Goal: Task Accomplishment & Management: Manage account settings

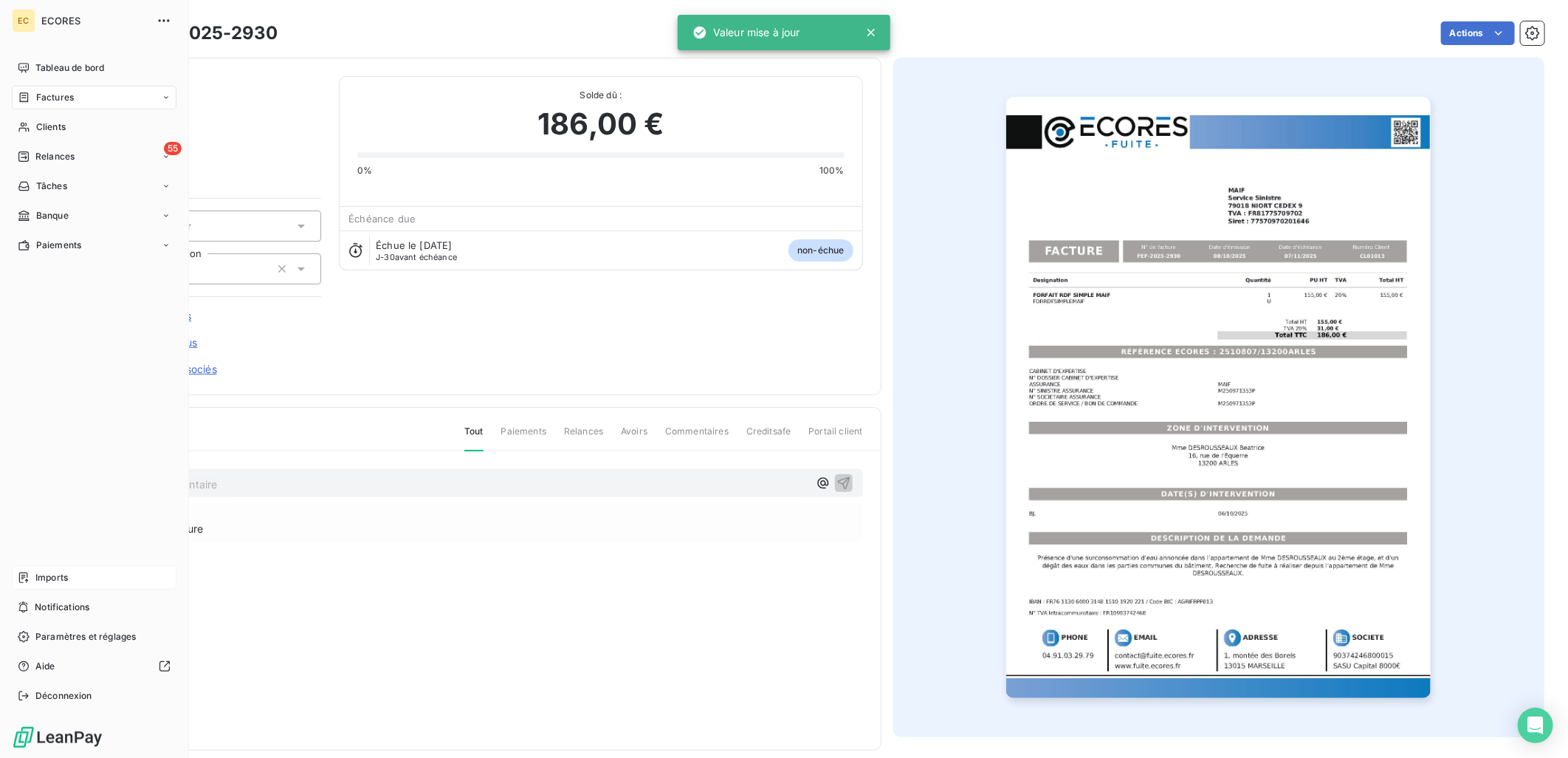
click at [62, 570] on div "Imports" at bounding box center [94, 577] width 165 height 24
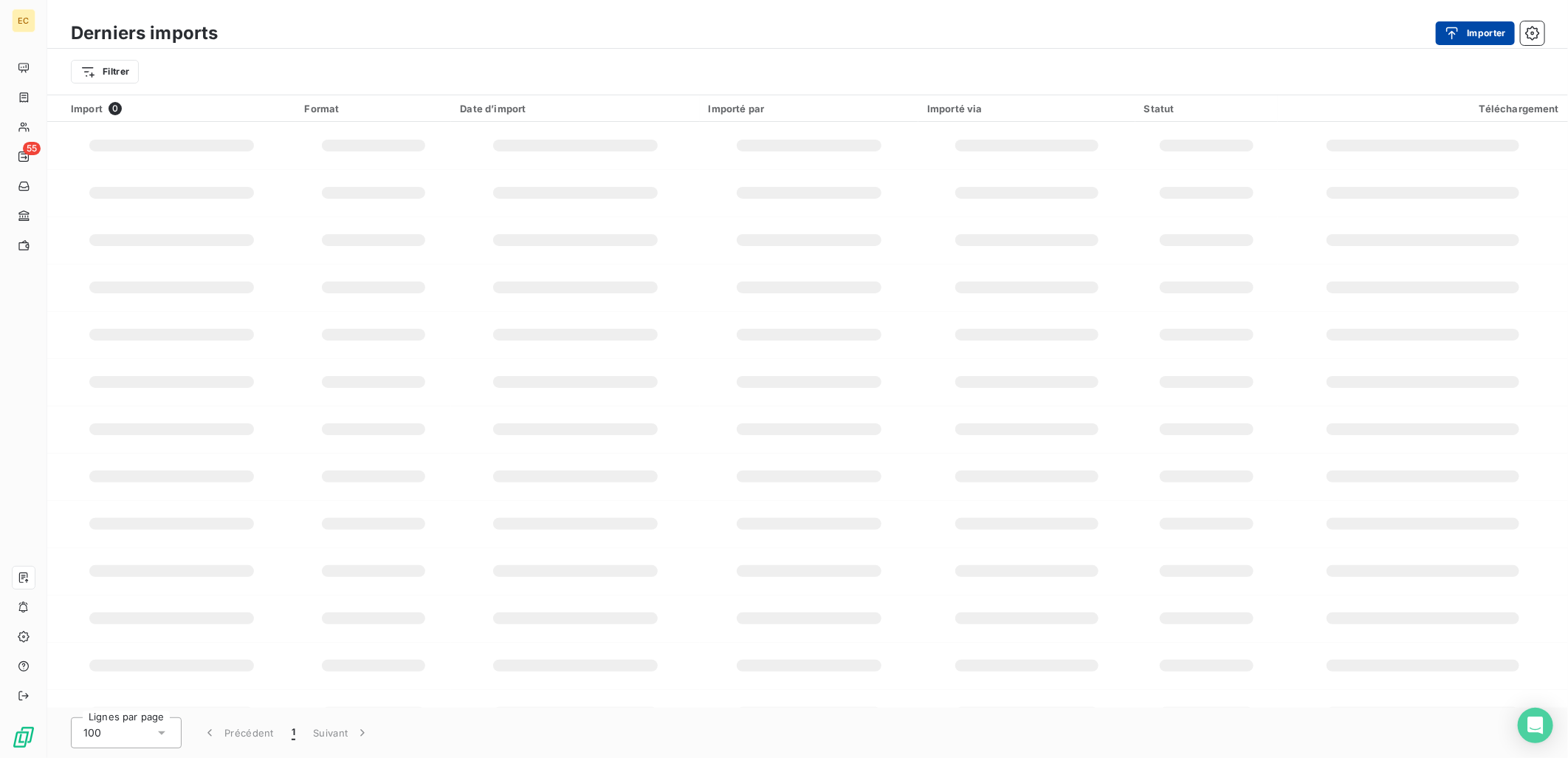
click at [1473, 32] on button "Importer" at bounding box center [1476, 33] width 79 height 24
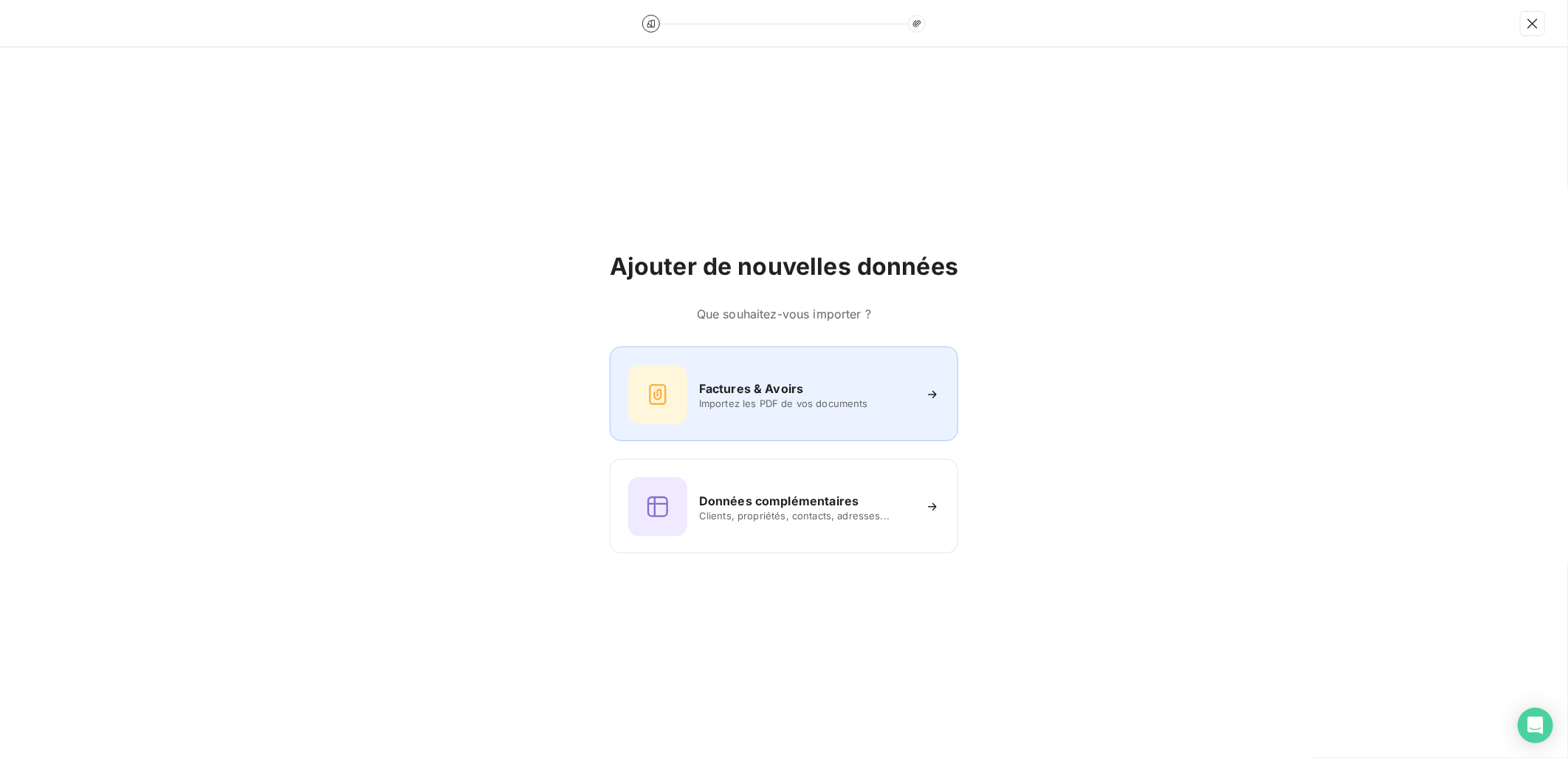
click at [797, 419] on div "Factures & Avoirs Importez les PDF de vos documents" at bounding box center [783, 395] width 311 height 59
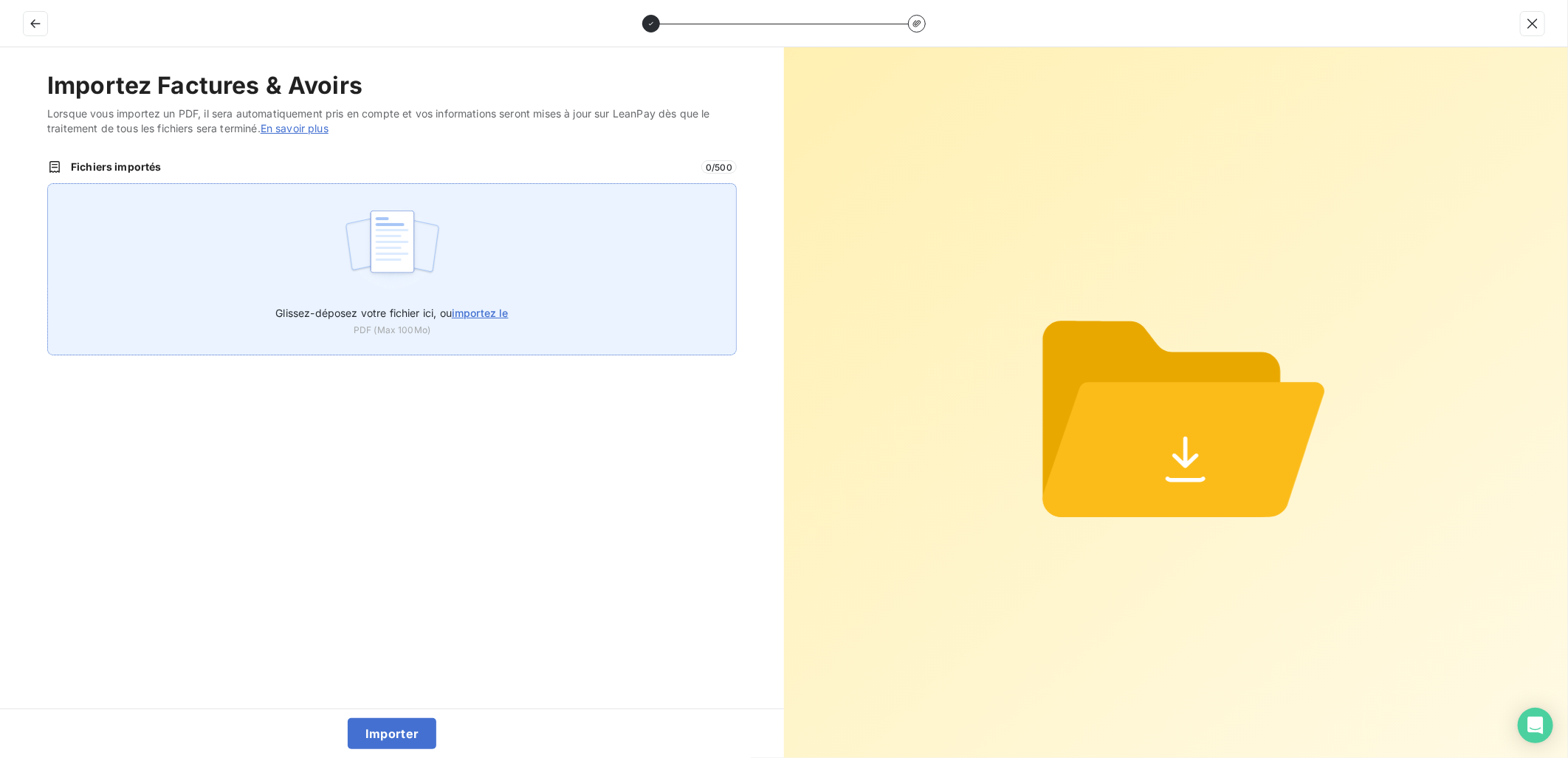
click at [483, 316] on span "importez le" at bounding box center [480, 312] width 57 height 12
click at [48, 184] on input "Glissez-déposez votre fichier ici, ou importez le" at bounding box center [47, 184] width 1 height 1
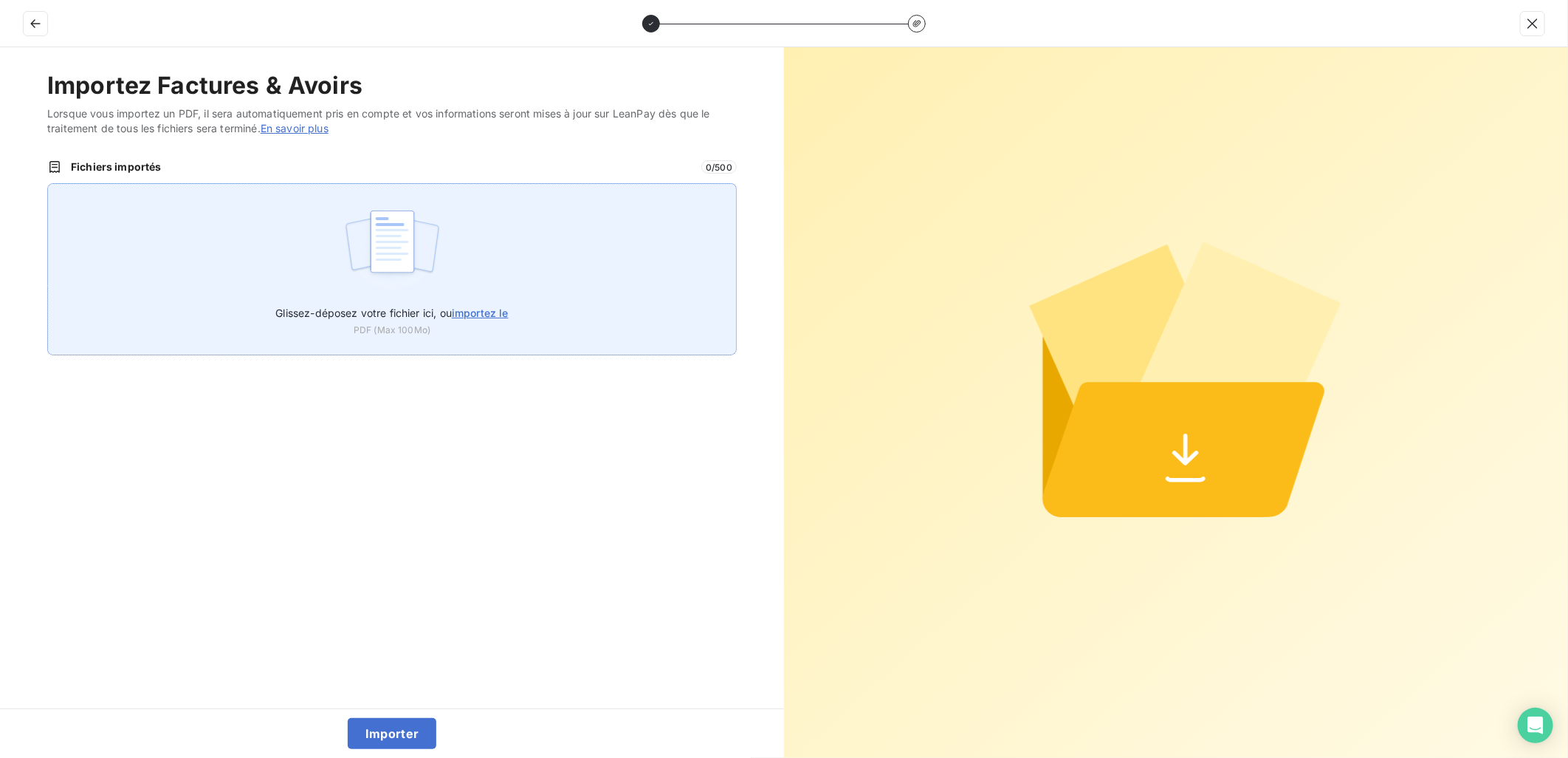
type input "C:\fakepath\FEF-2025-2932.pdf"
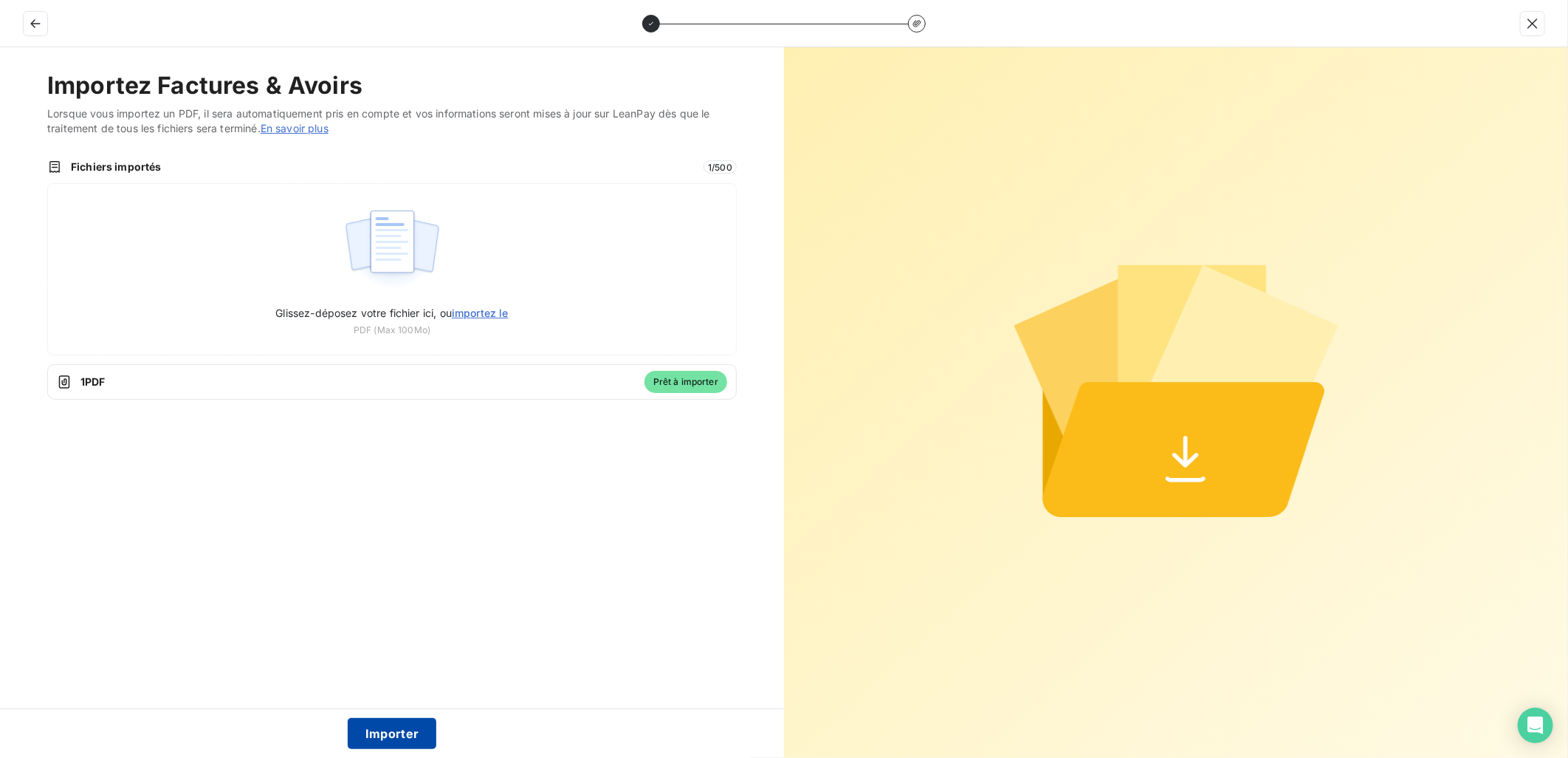
click at [409, 737] on button "Importer" at bounding box center [392, 733] width 89 height 31
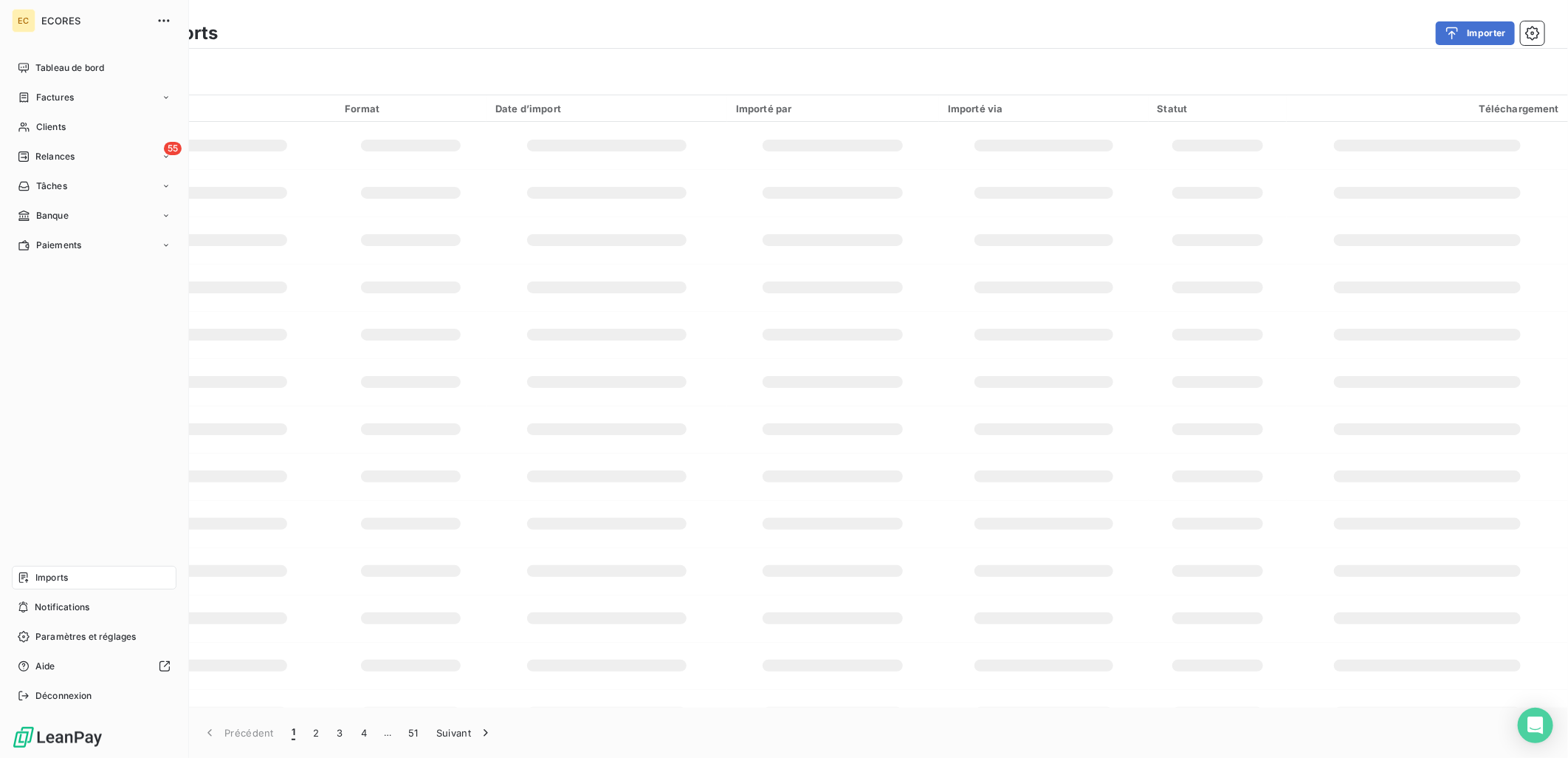
click at [32, 82] on nav "Tableau de bord Factures Clients 55 Relances Tâches Banque Paiements" at bounding box center [94, 156] width 165 height 201
click at [39, 97] on span "Factures" at bounding box center [55, 97] width 38 height 13
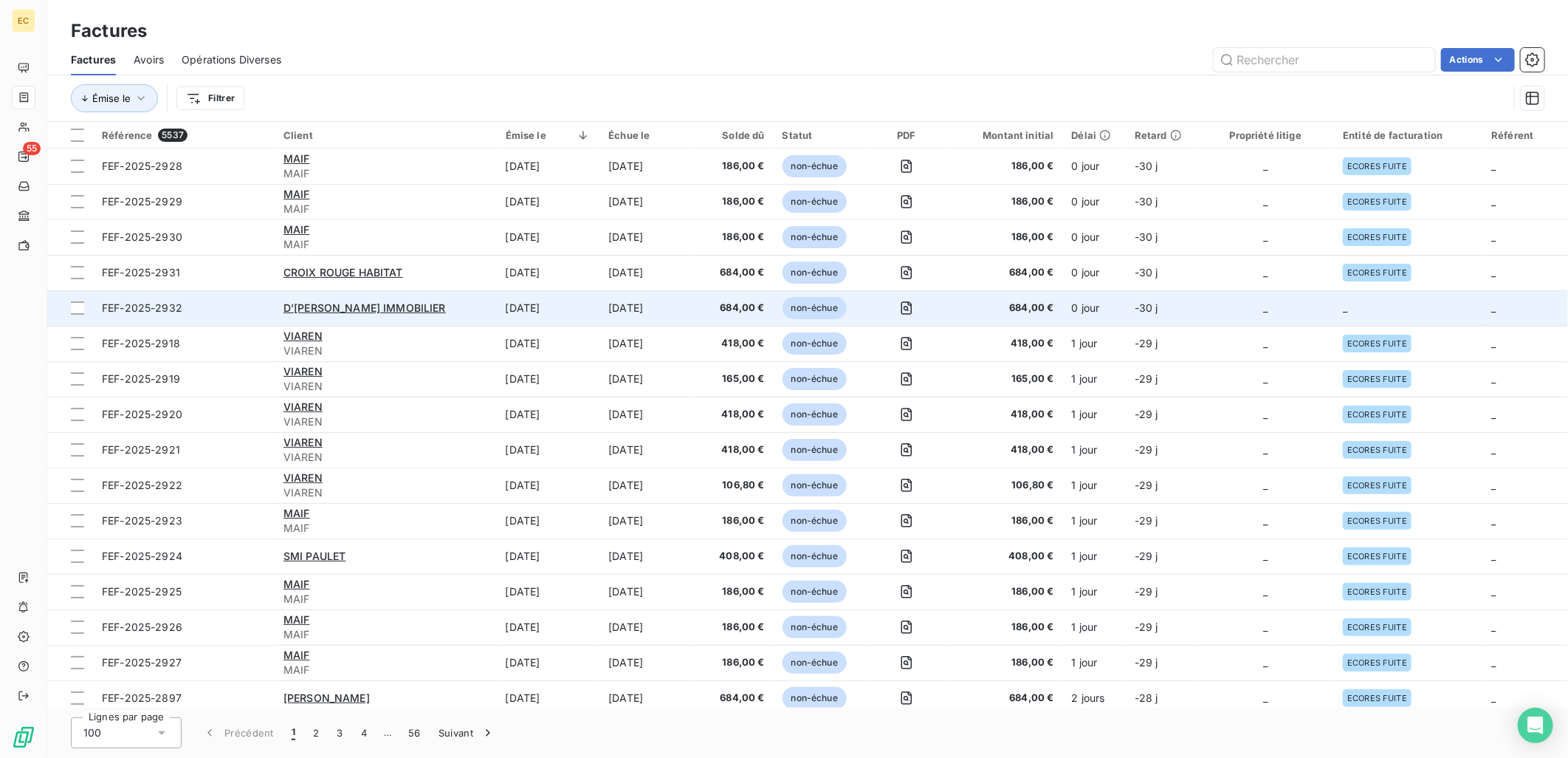
click at [1264, 298] on td "_" at bounding box center [1265, 308] width 137 height 35
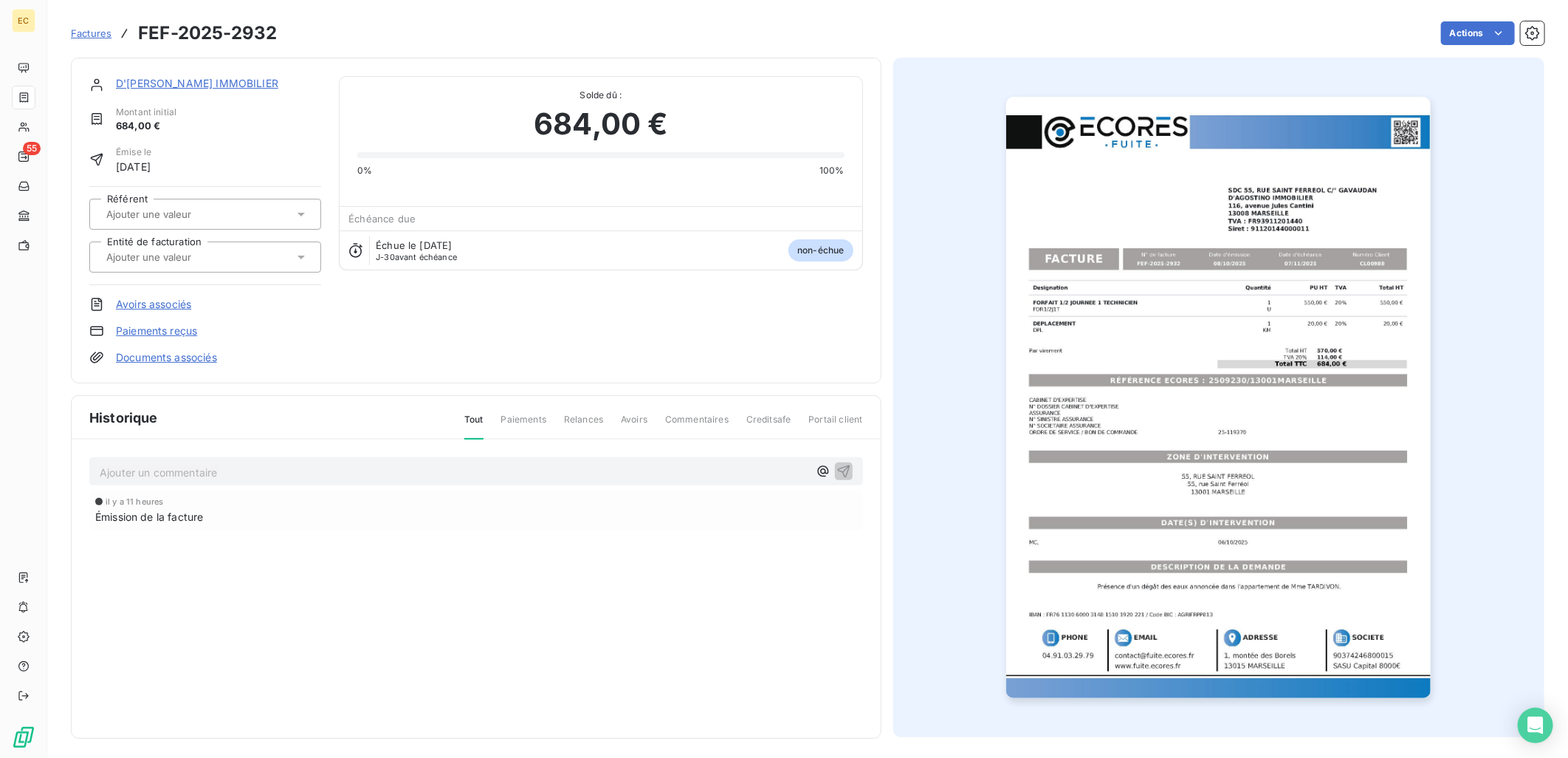
click at [131, 349] on div "D'[PERSON_NAME] IMMOBILIER Montant initial 684,00 € Émise le [DATE] Référent En…" at bounding box center [204, 220] width 232 height 289
click at [136, 352] on link "Documents associés" at bounding box center [166, 358] width 101 height 15
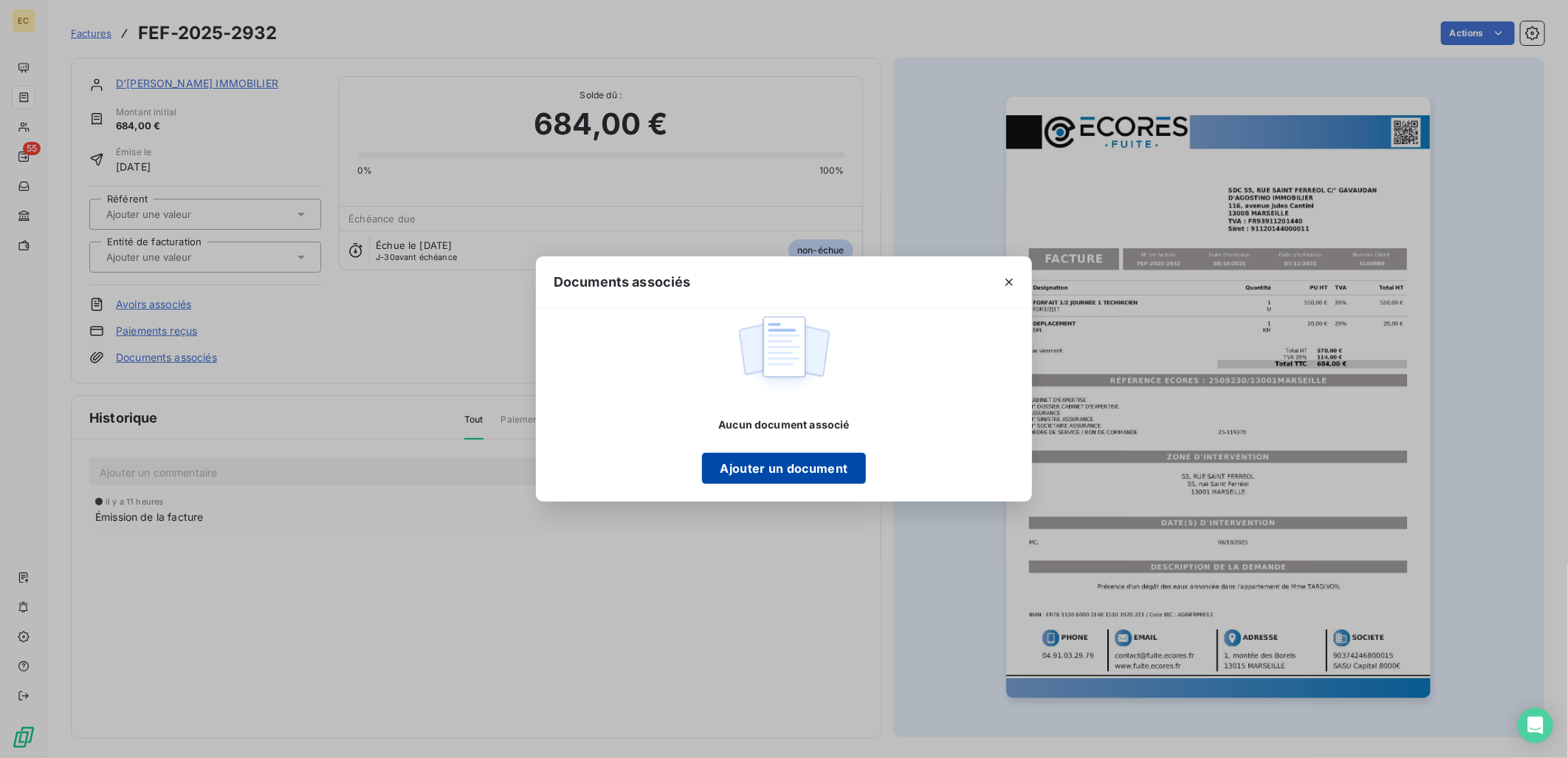
click at [773, 466] on button "Ajouter un document" at bounding box center [783, 468] width 164 height 31
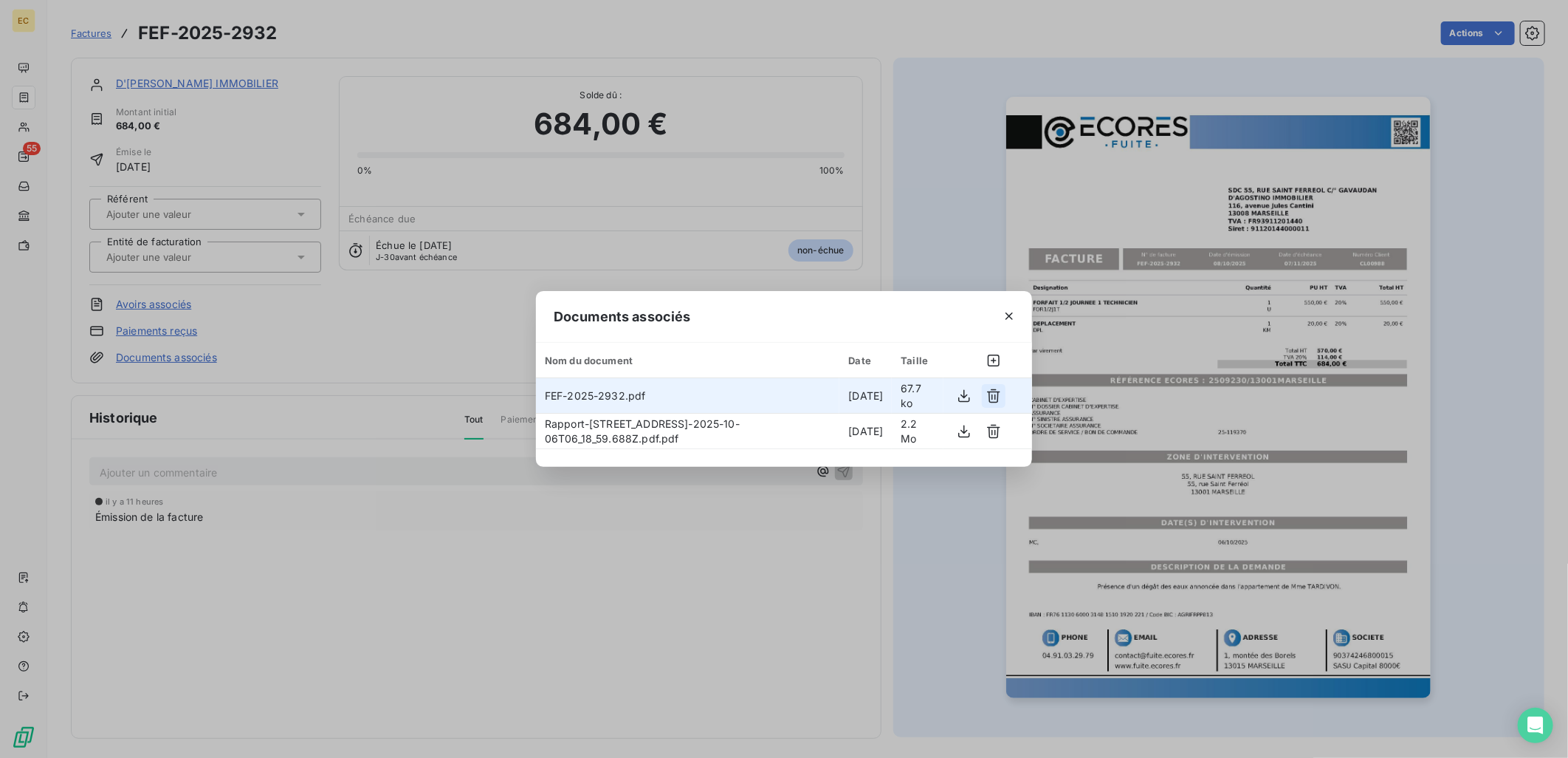
click at [992, 396] on icon "button" at bounding box center [994, 396] width 13 height 14
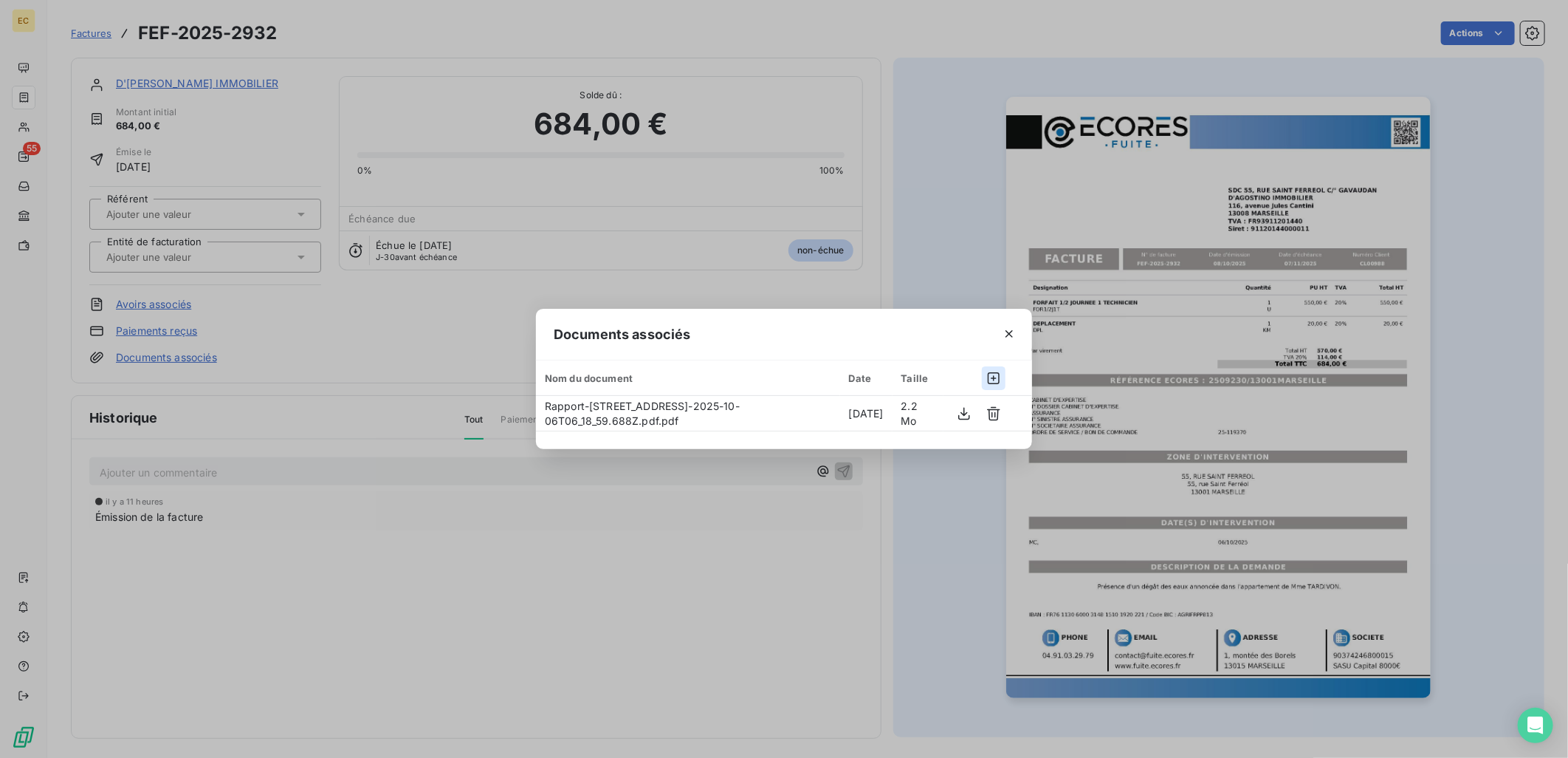
click at [993, 377] on icon "button" at bounding box center [994, 378] width 11 height 11
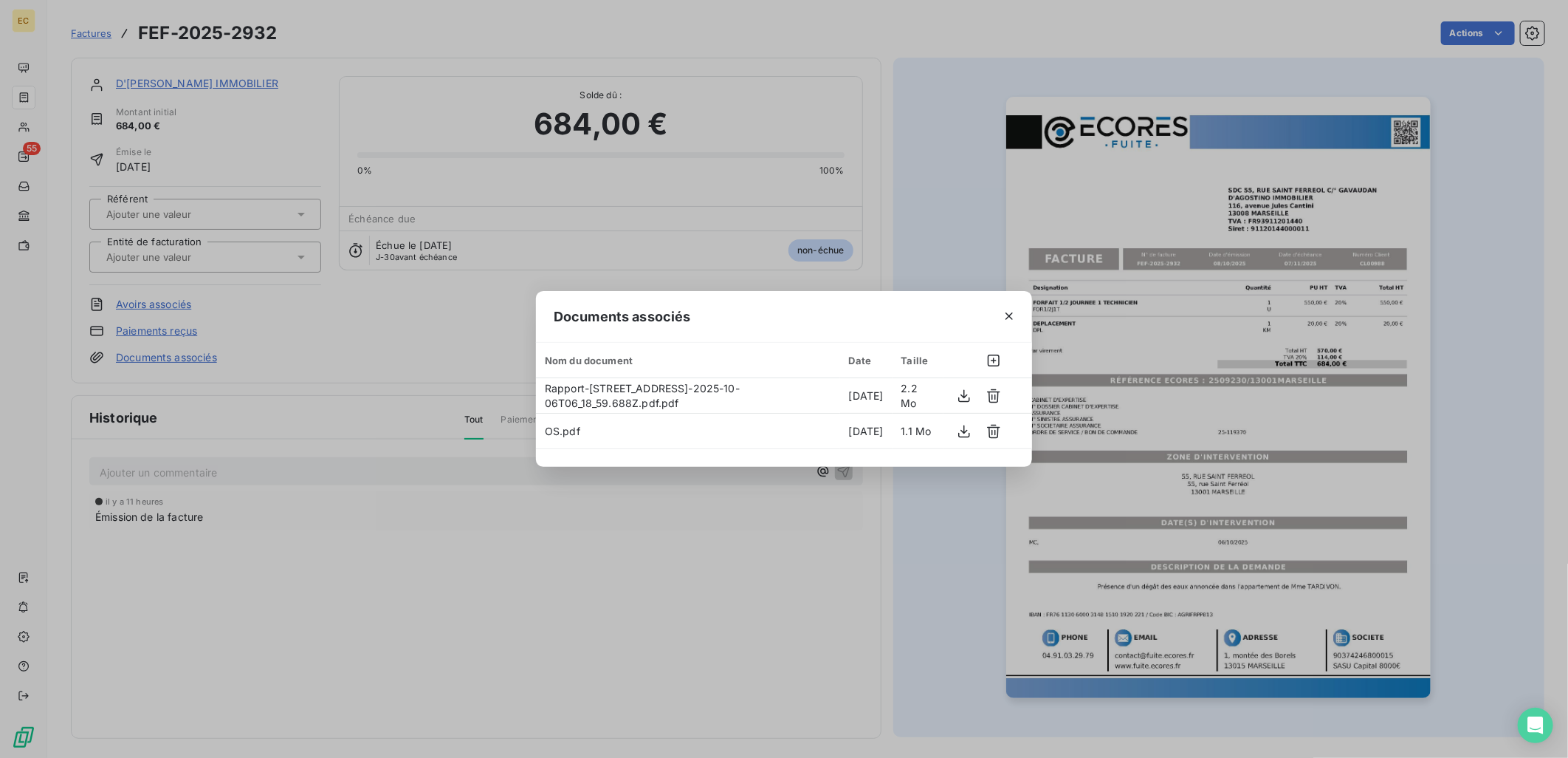
click at [178, 248] on div "Documents associés Nom du document Date Taille Rapport-[STREET_ADDRESS]-2025-10…" at bounding box center [784, 379] width 1568 height 758
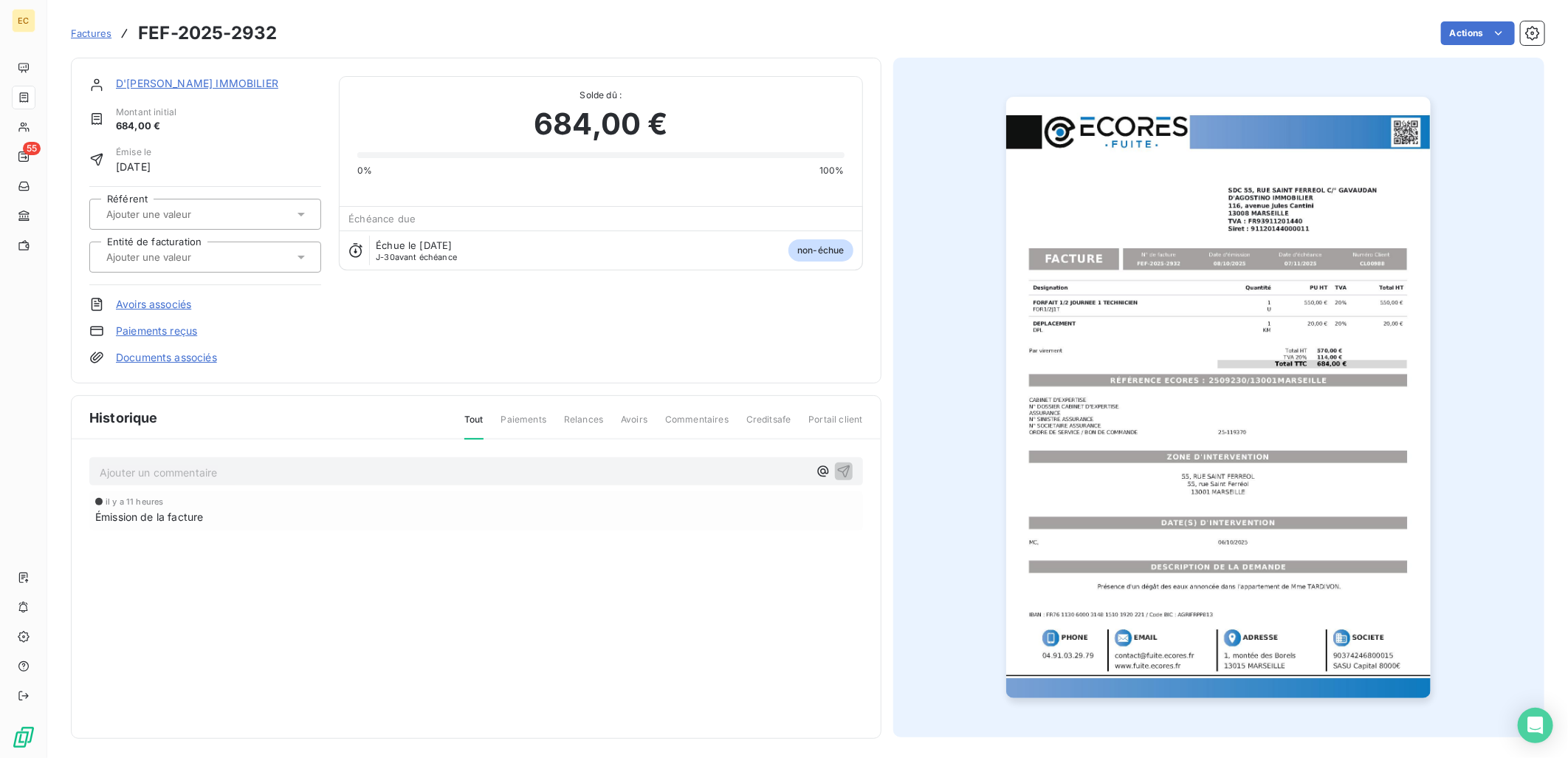
click at [179, 261] on input "text" at bounding box center [179, 257] width 148 height 13
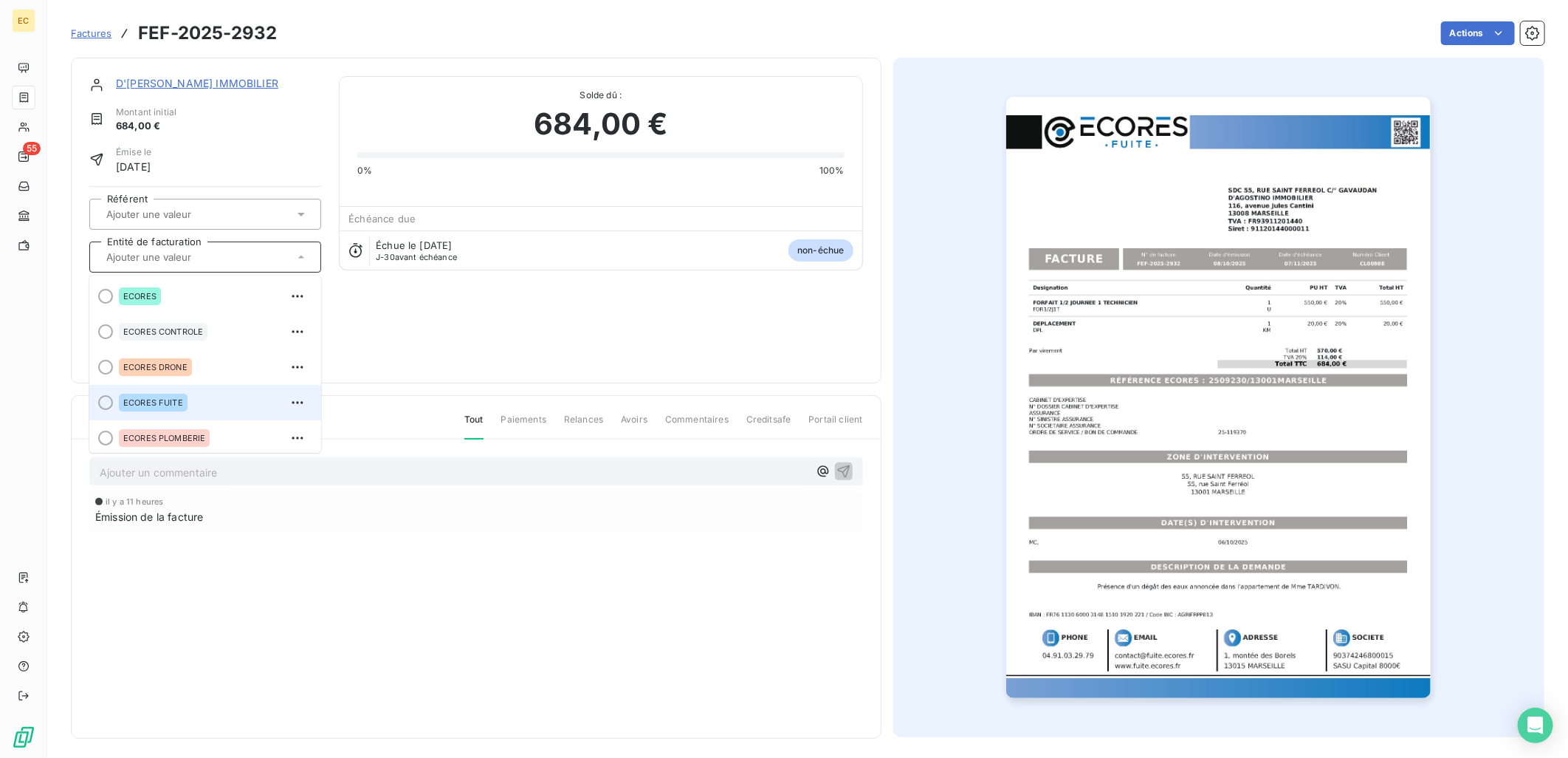
click at [198, 396] on div "ECORES FUITE" at bounding box center [214, 402] width 190 height 24
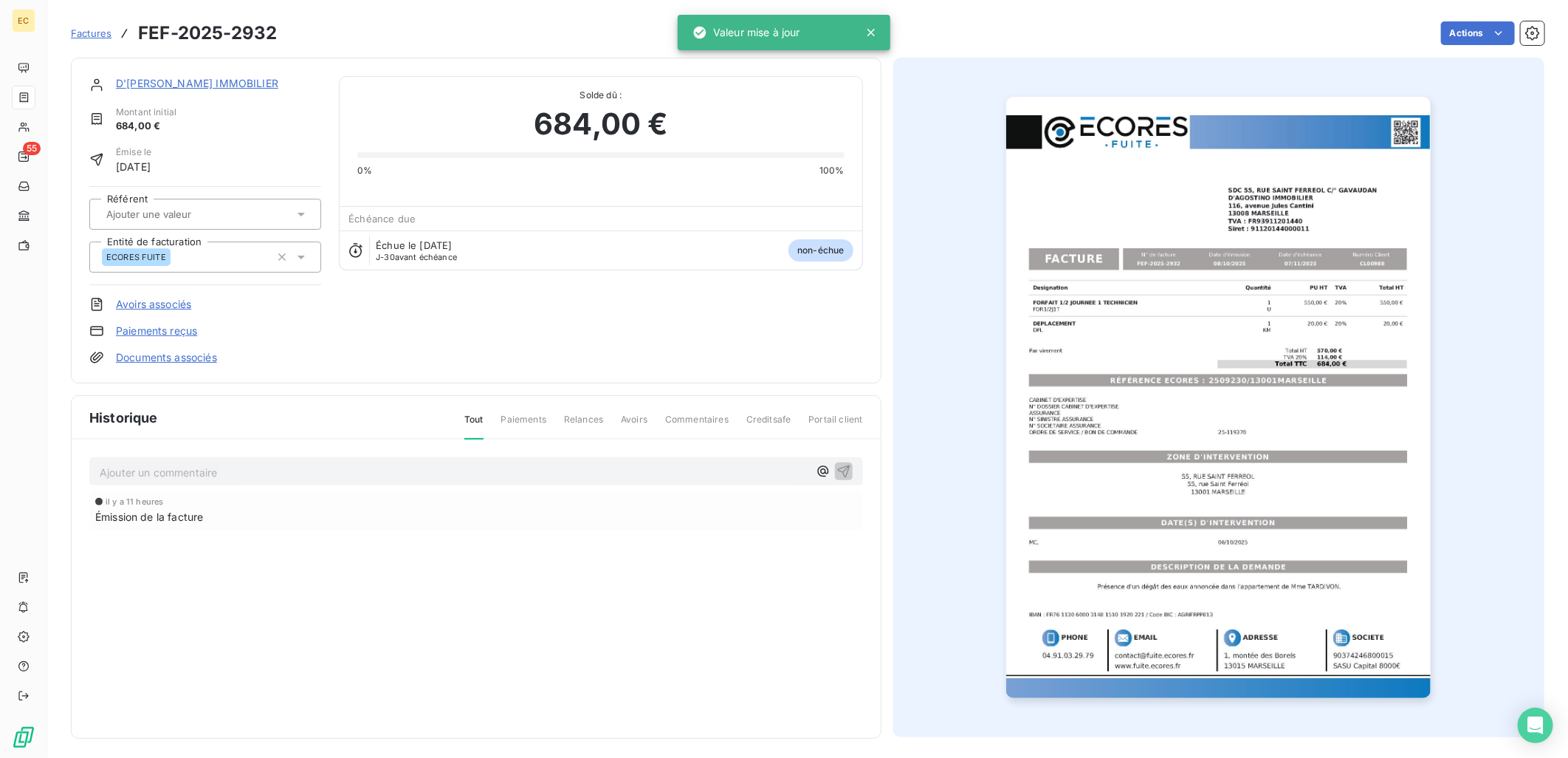
click at [180, 79] on link "D'[PERSON_NAME] IMMOBILIER" at bounding box center [198, 82] width 163 height 12
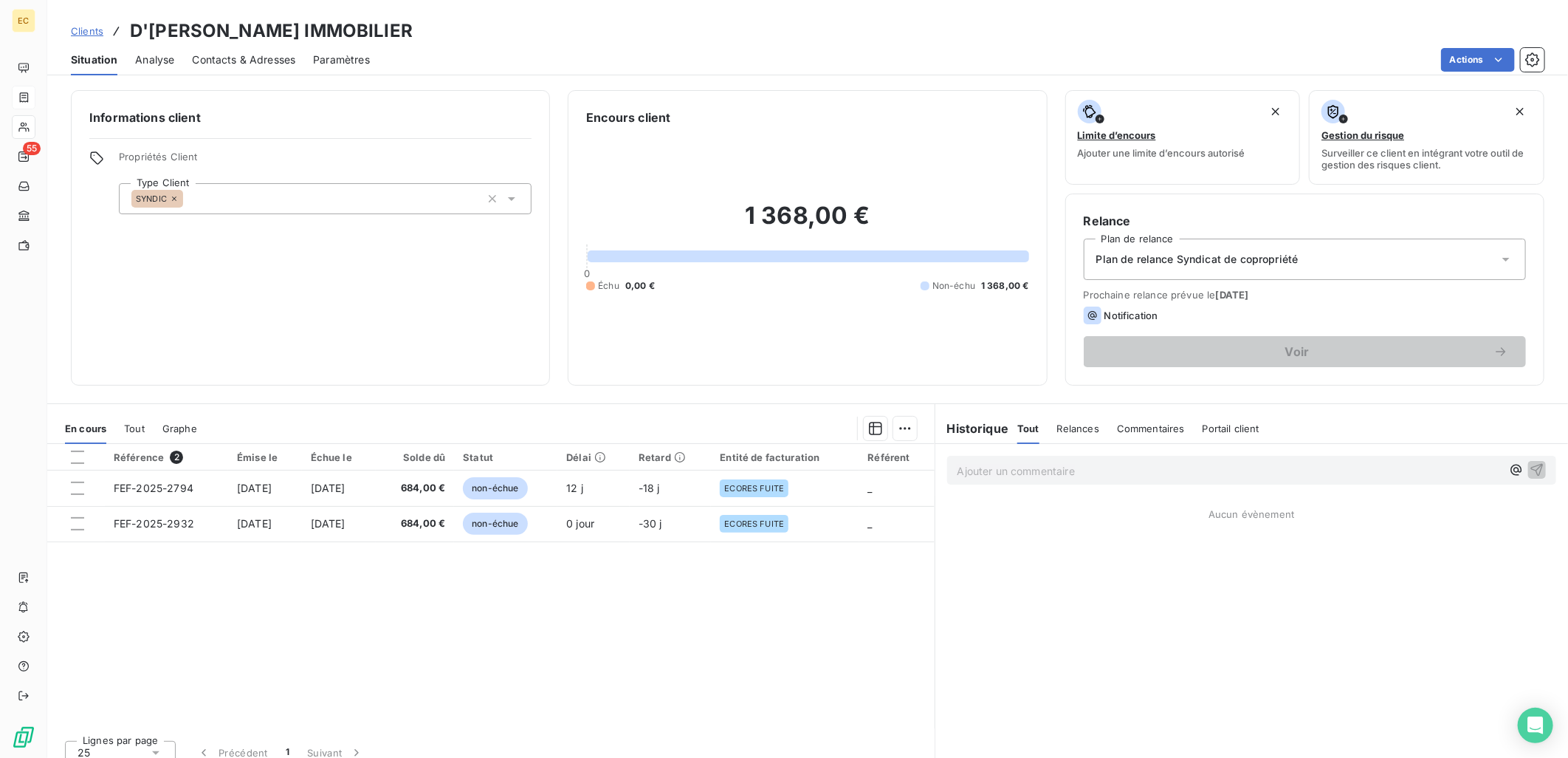
click at [238, 62] on span "Contacts & Adresses" at bounding box center [243, 60] width 103 height 15
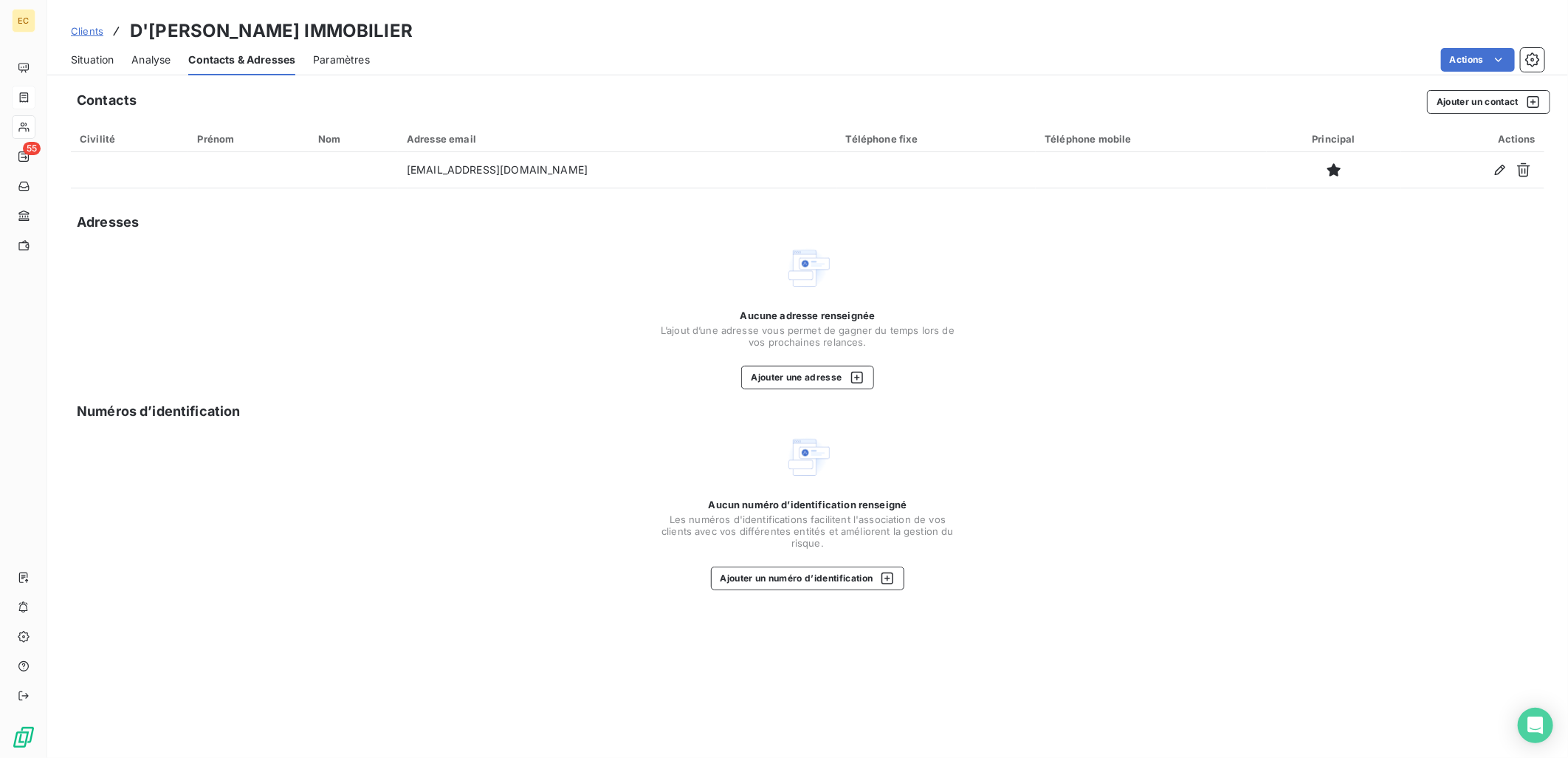
click at [137, 62] on span "Analyse" at bounding box center [150, 60] width 39 height 15
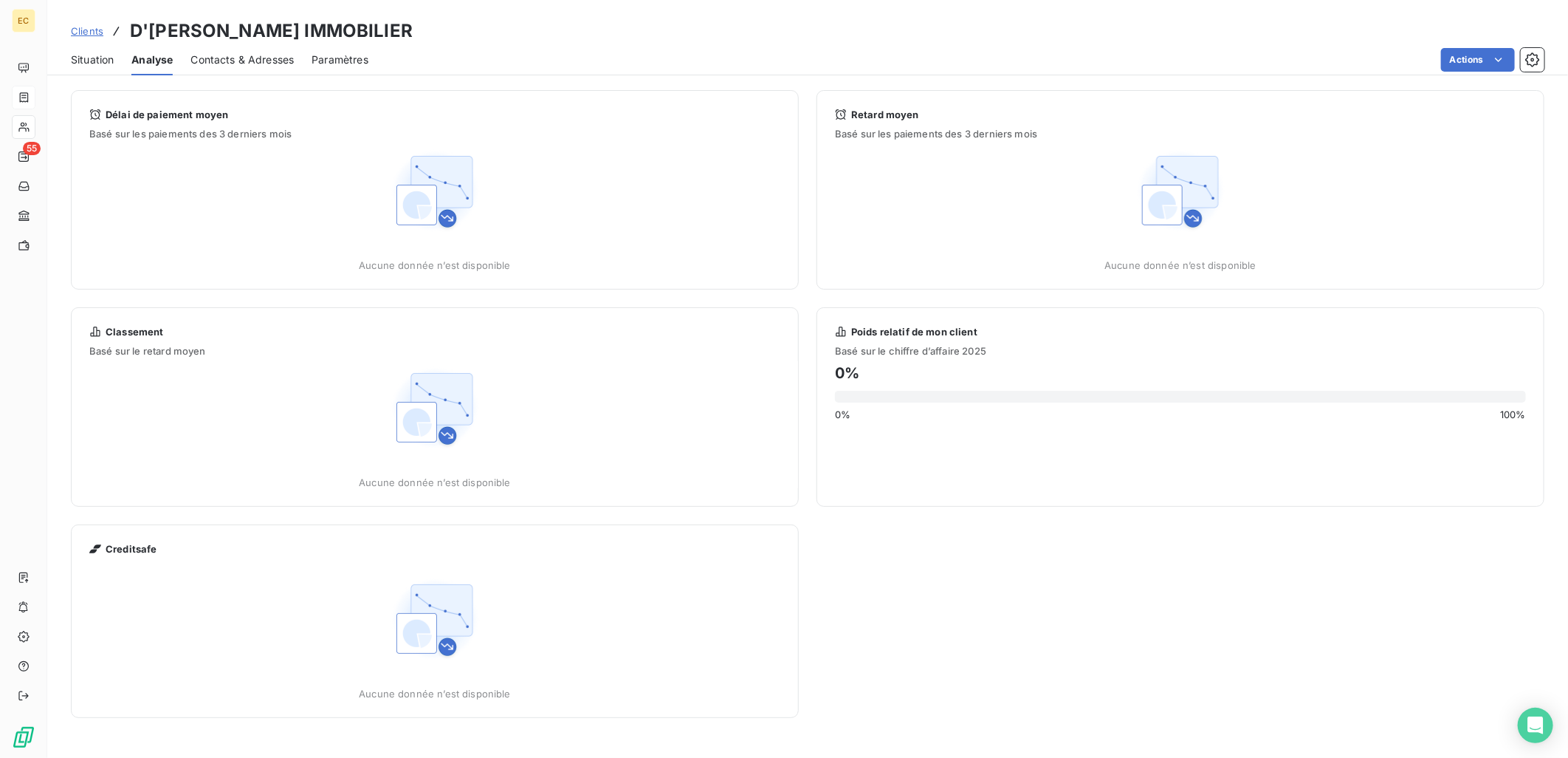
click at [95, 64] on span "Situation" at bounding box center [92, 60] width 43 height 15
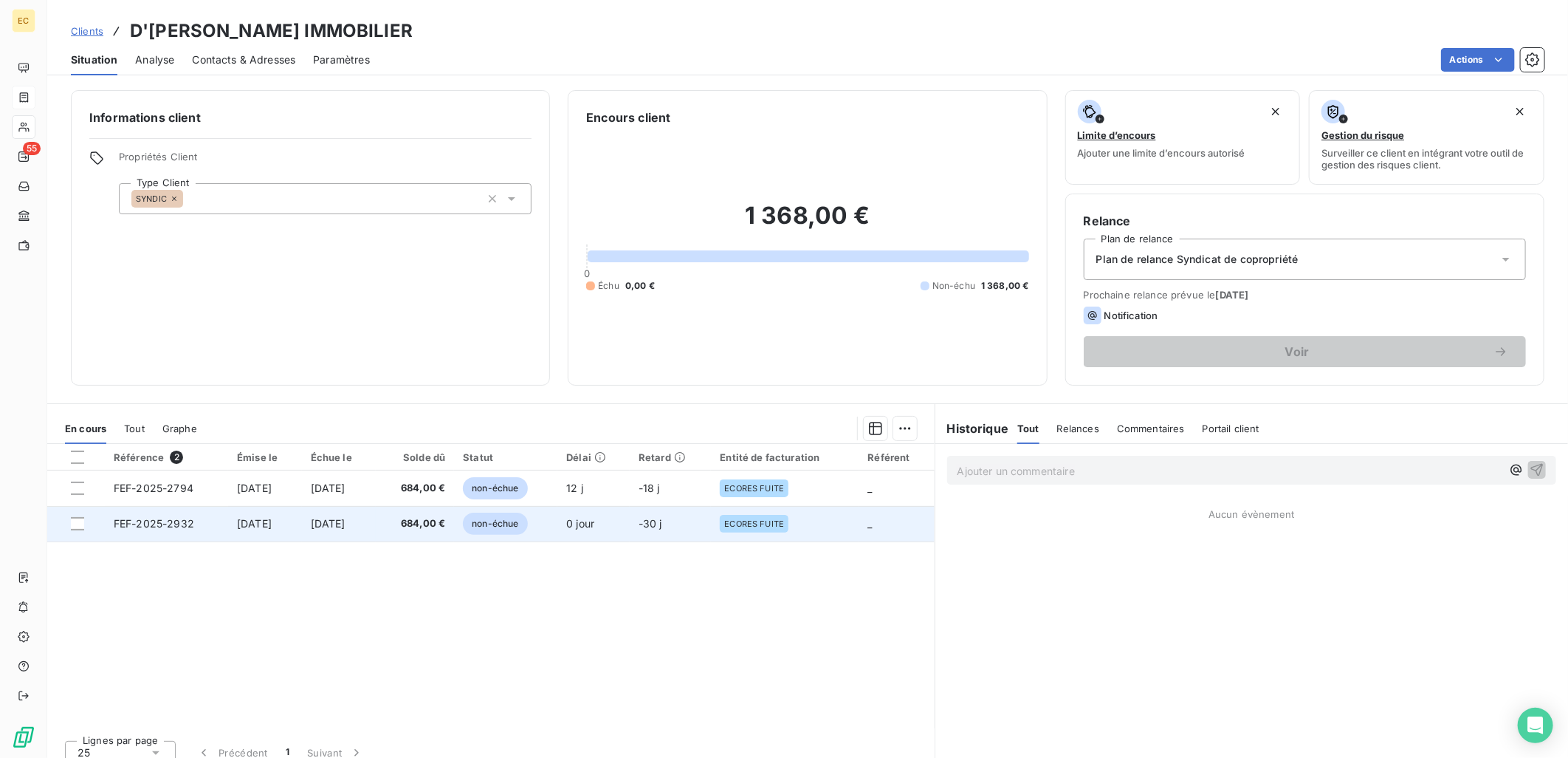
click at [302, 513] on td "[DATE]" at bounding box center [265, 523] width 74 height 35
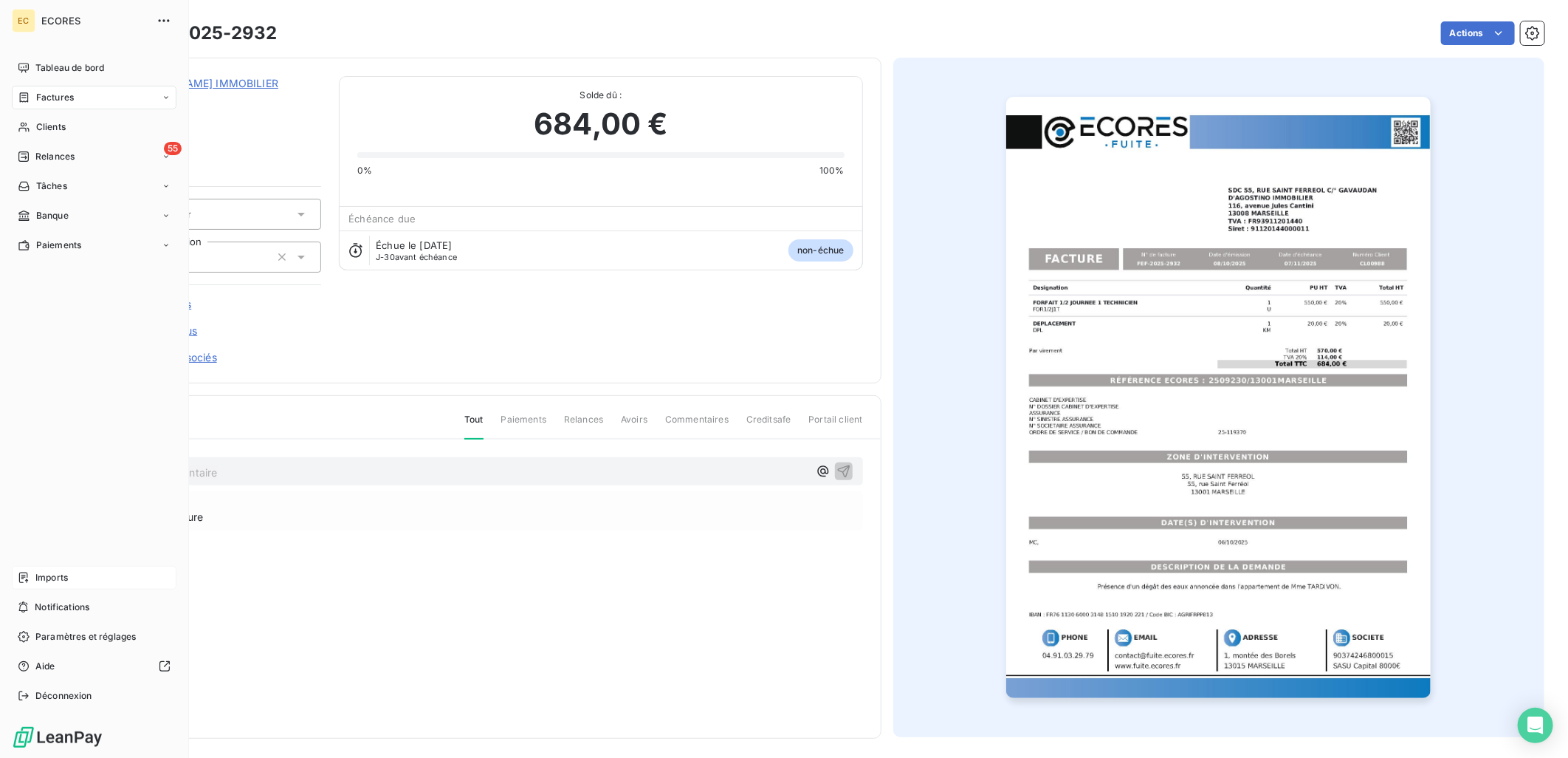
click at [40, 580] on span "Imports" at bounding box center [51, 578] width 32 height 13
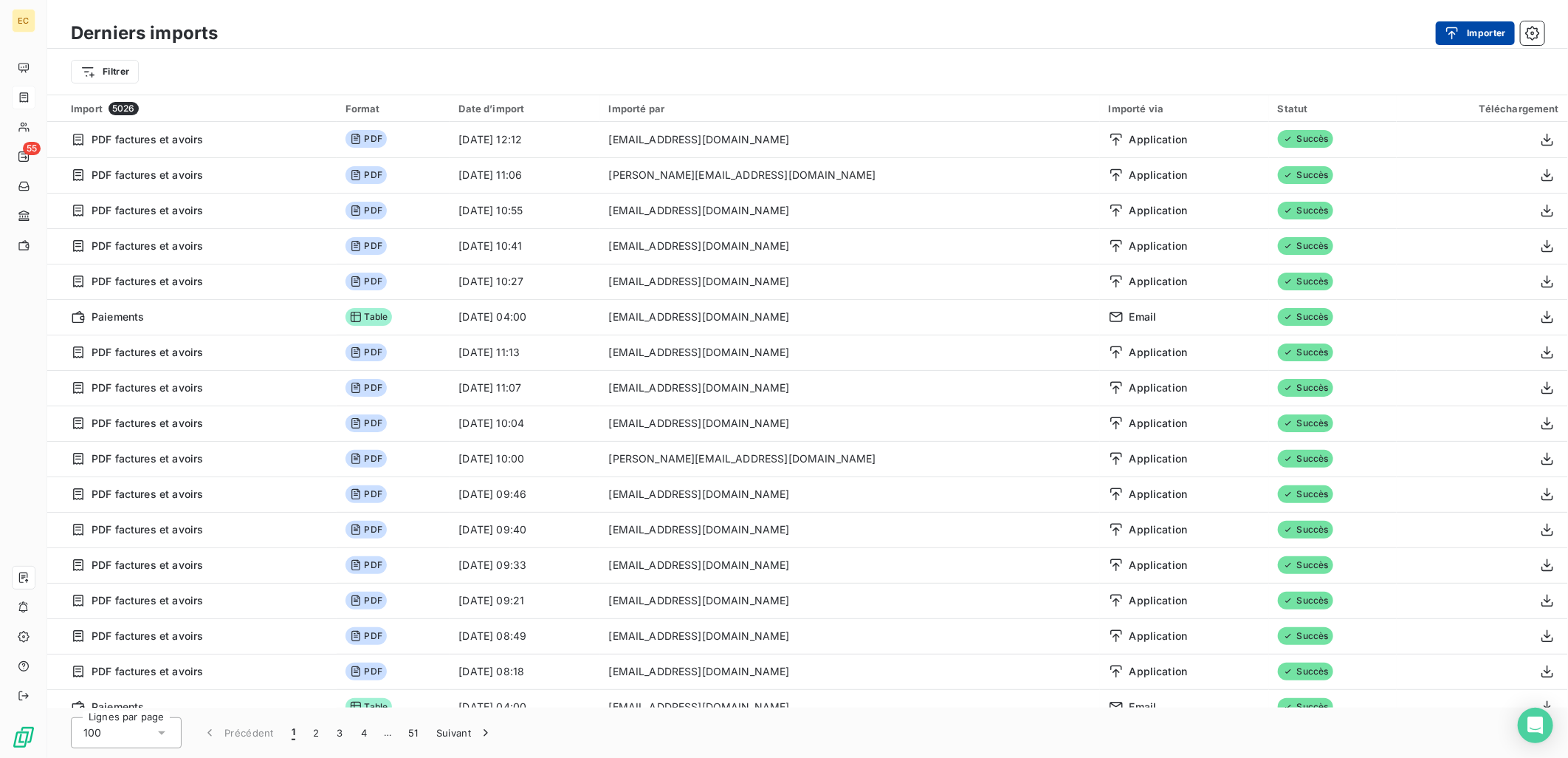
click at [1490, 28] on button "Importer" at bounding box center [1476, 33] width 79 height 24
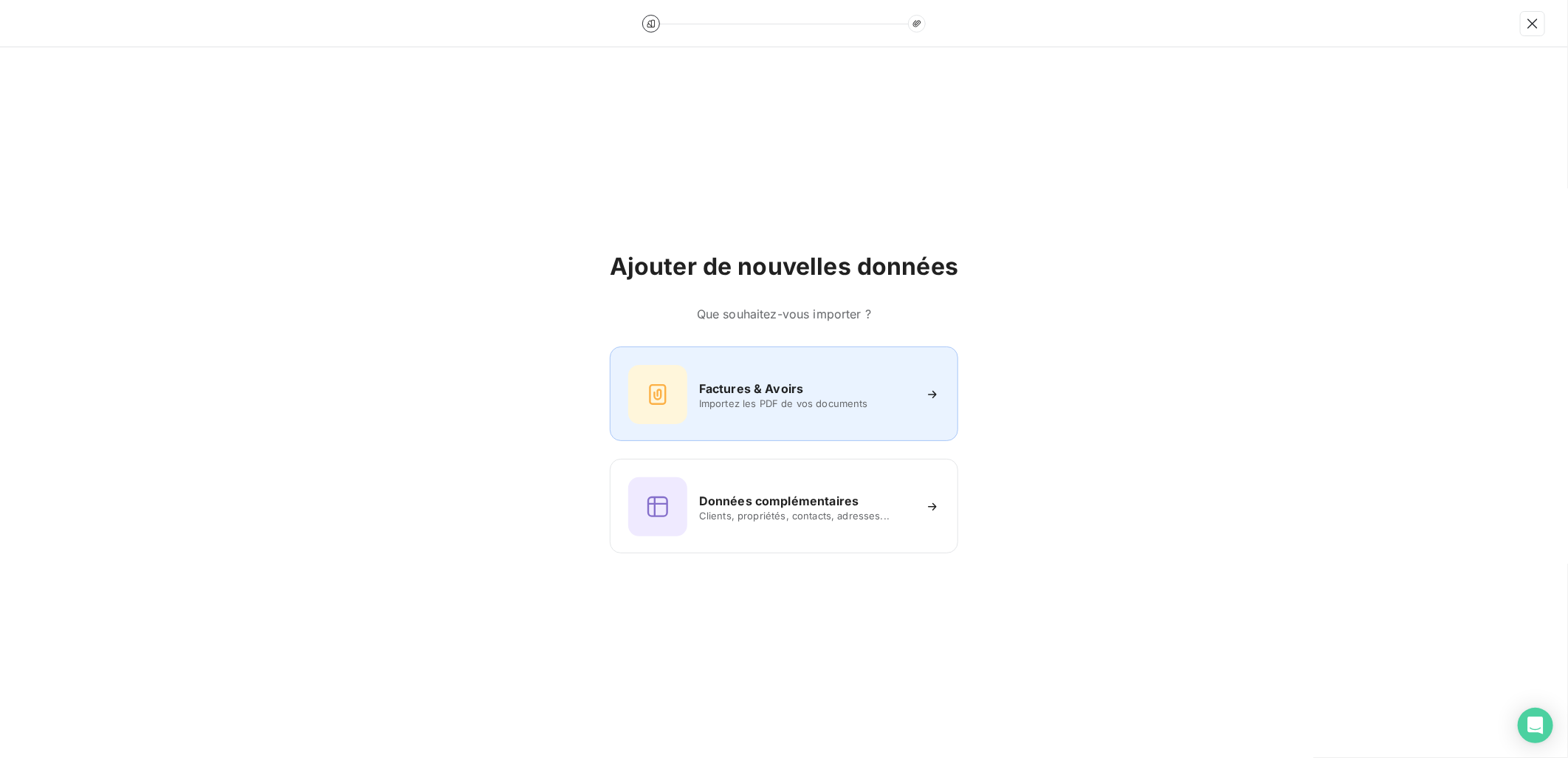
click at [855, 404] on span "Importez les PDF de vos documents" at bounding box center [806, 403] width 214 height 11
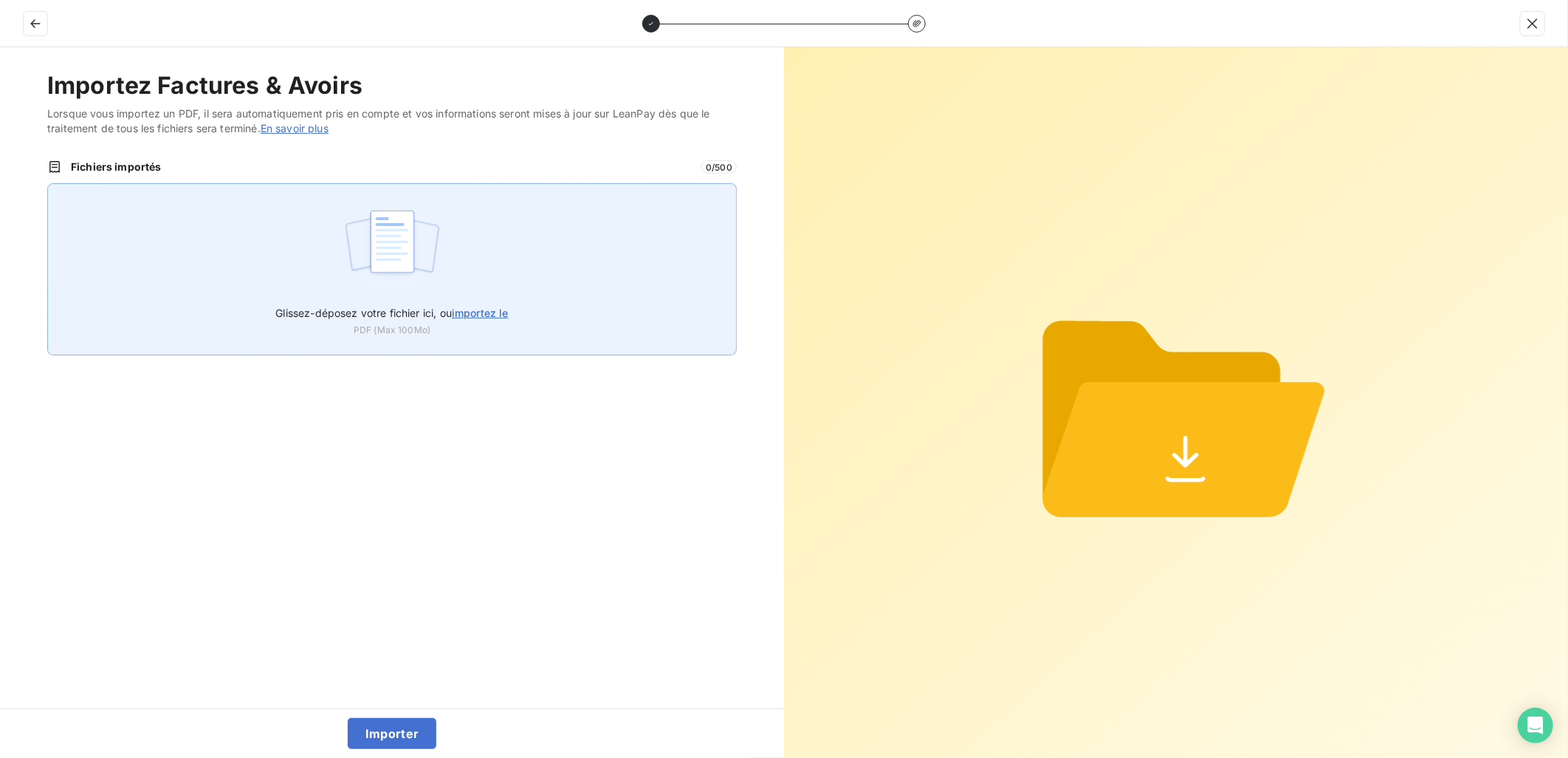
click at [471, 307] on span "importez le" at bounding box center [480, 312] width 57 height 12
click at [48, 184] on input "Glissez-déposez votre fichier ici, ou importez le" at bounding box center [47, 184] width 1 height 1
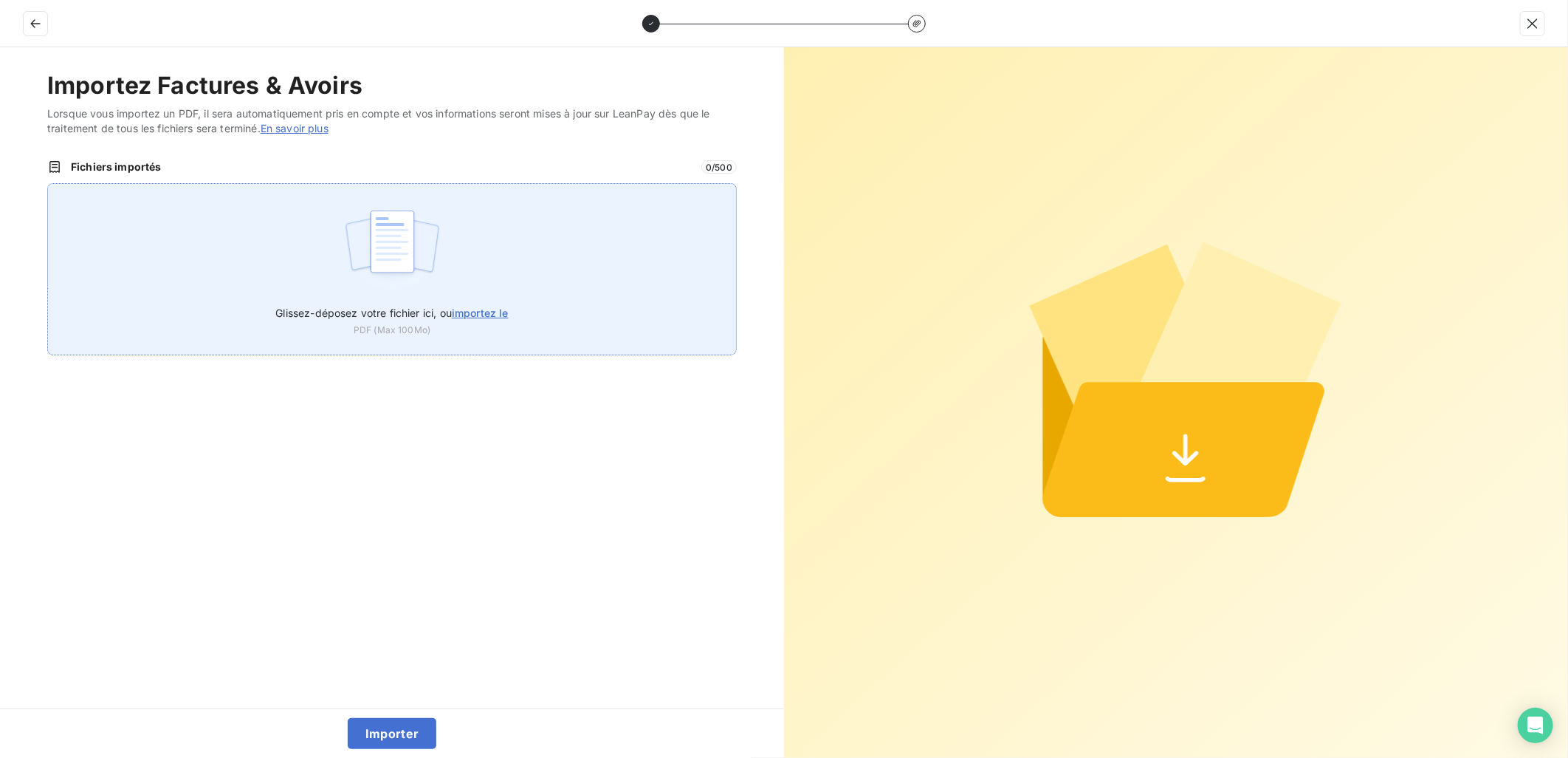
type input "C:\fakepath\FEF-2025-2933.pdf"
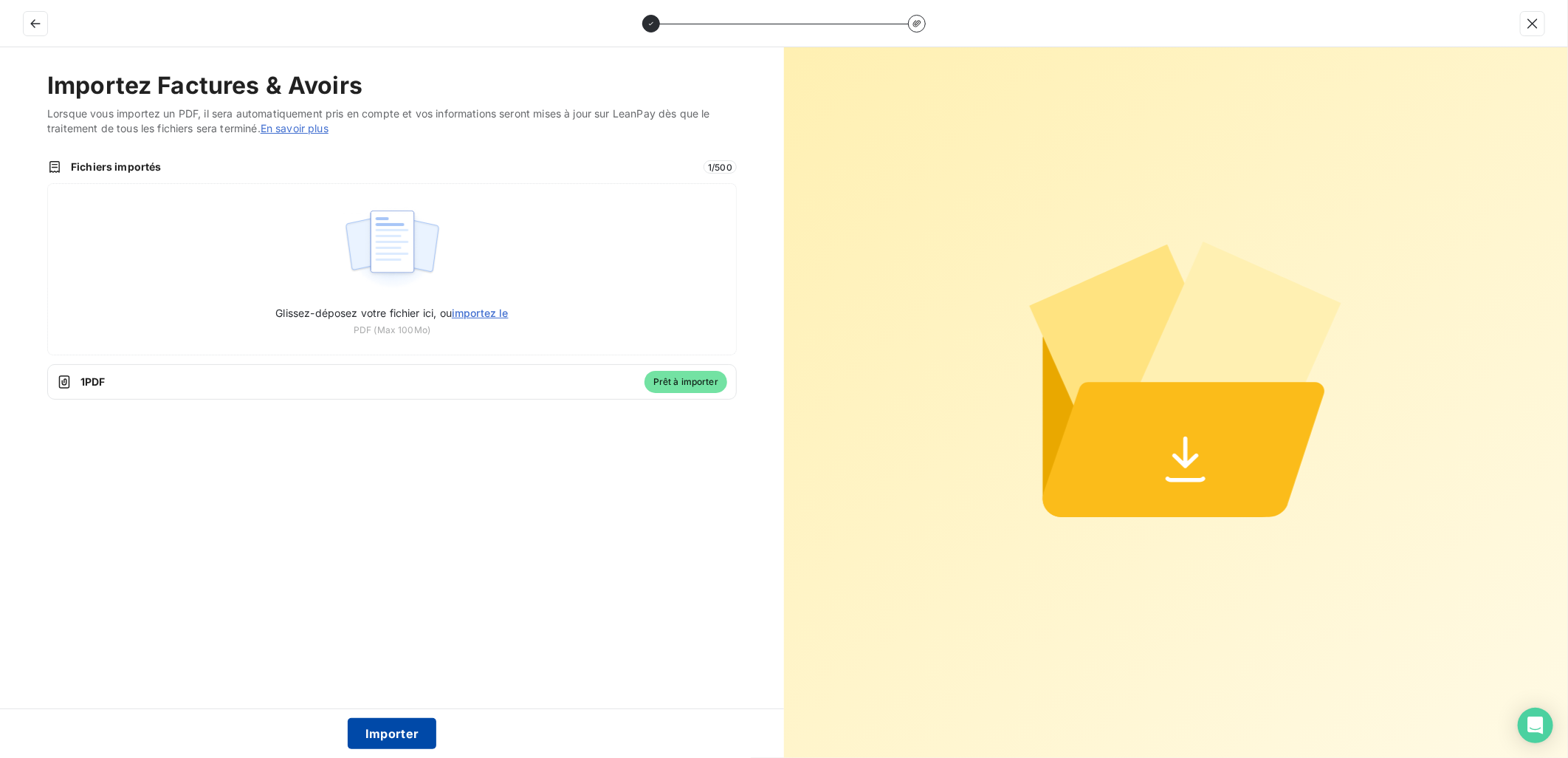
click at [395, 730] on button "Importer" at bounding box center [392, 733] width 89 height 31
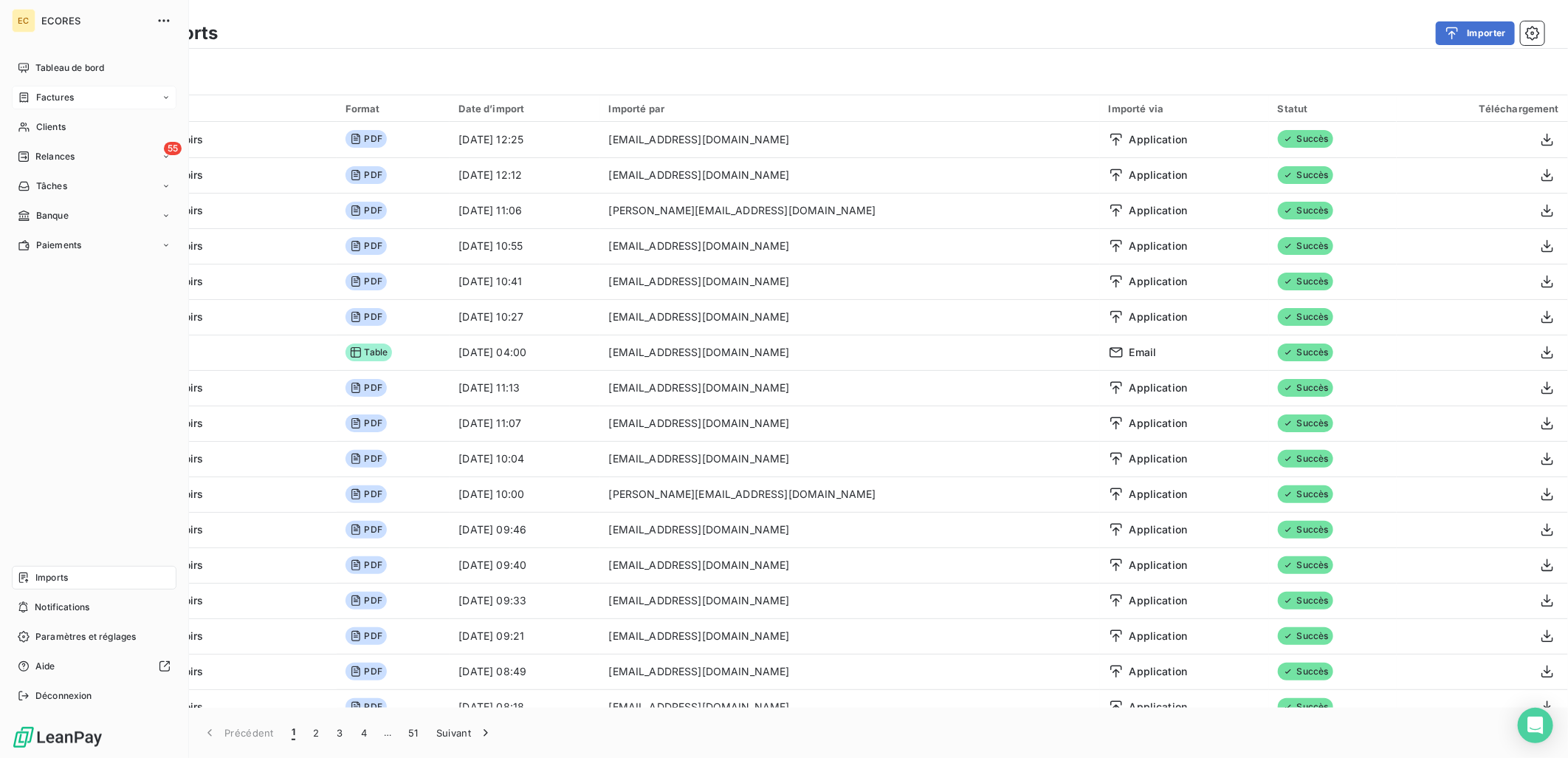
click at [55, 96] on span "Factures" at bounding box center [55, 97] width 38 height 13
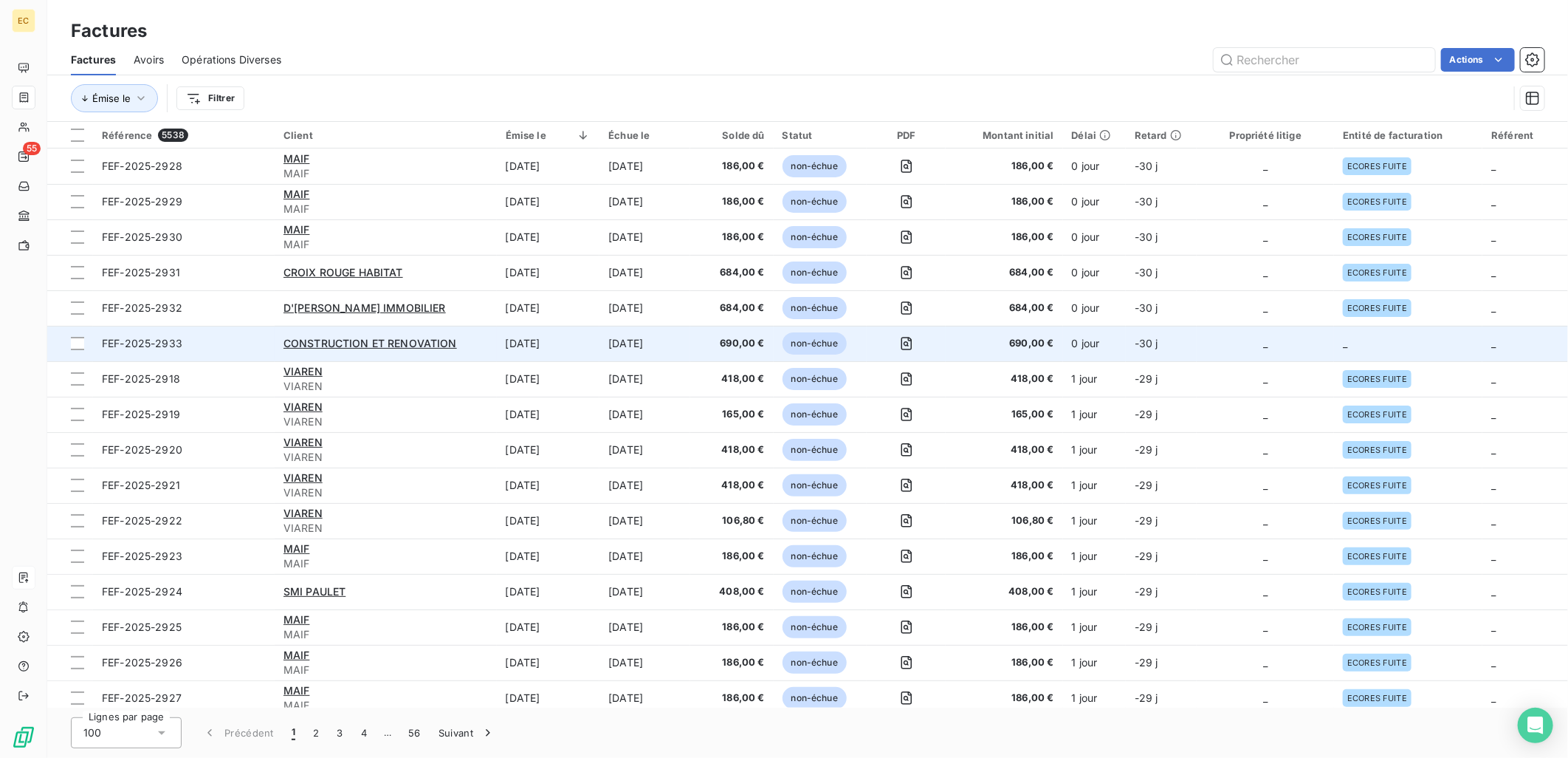
click at [1467, 342] on td "_" at bounding box center [1408, 343] width 148 height 35
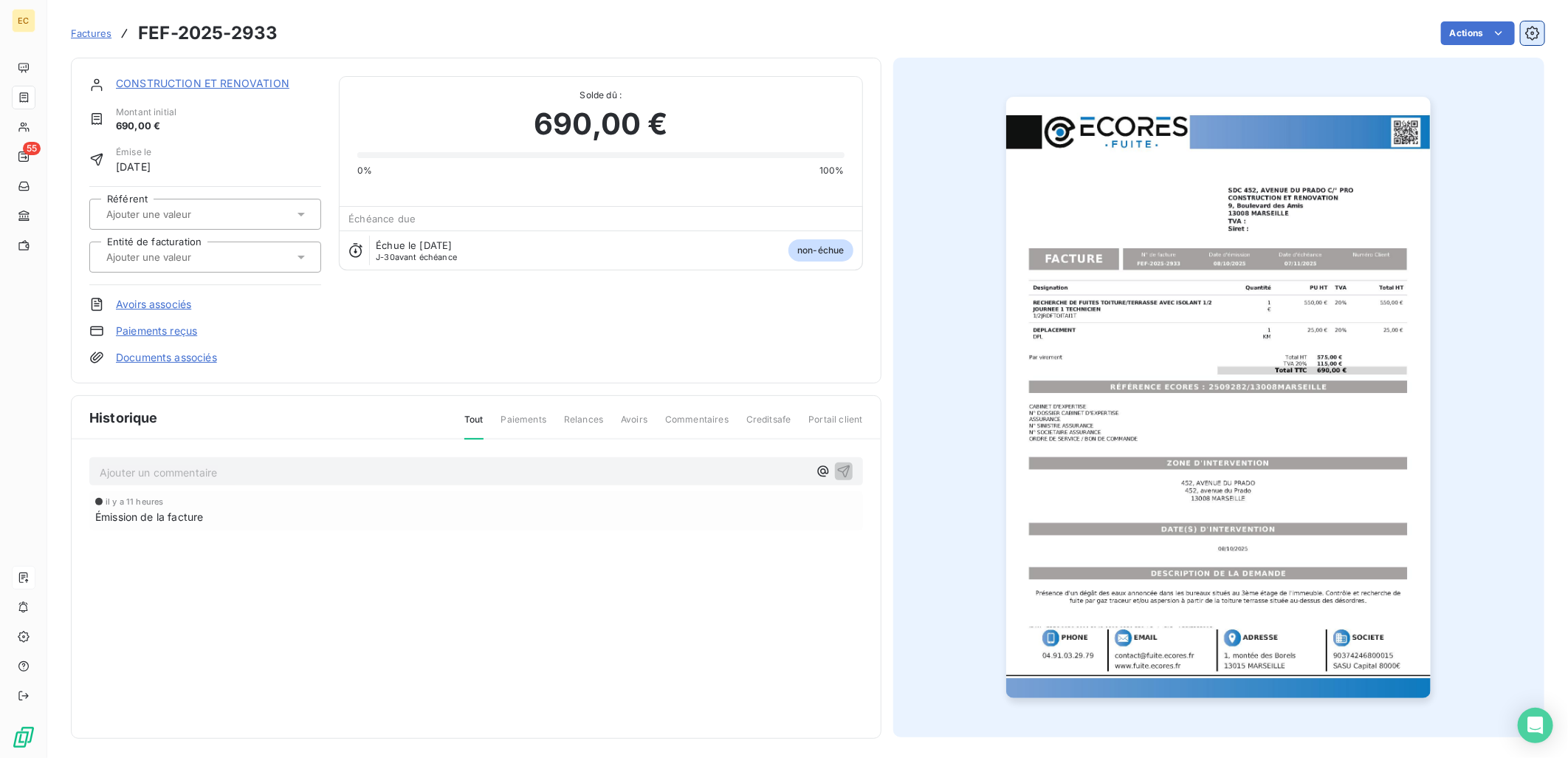
click at [1525, 32] on icon "button" at bounding box center [1533, 33] width 15 height 15
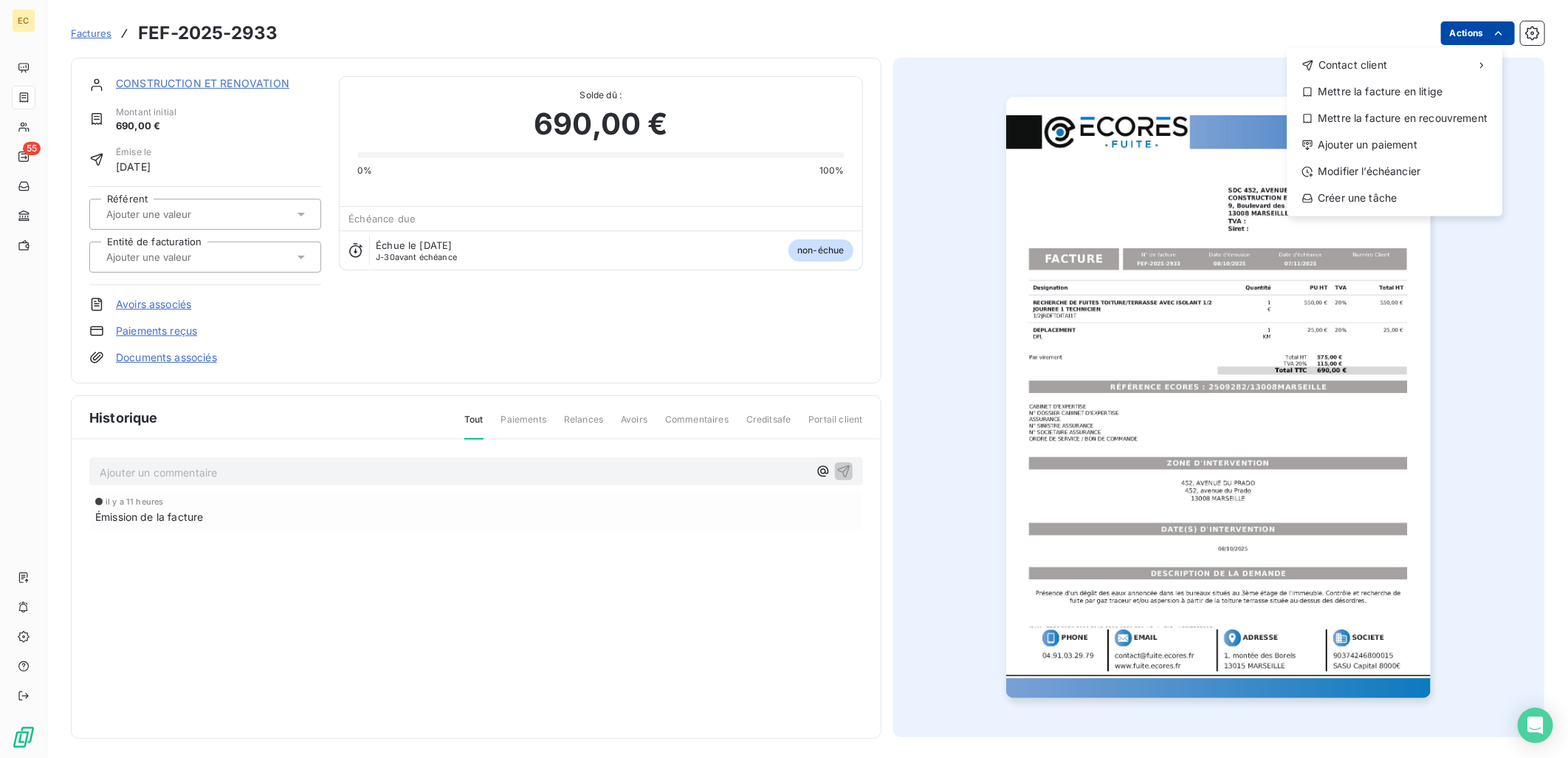
click at [1443, 32] on html "EC 55 Factures FEF-2025-2933 Actions Contact client Mettre la facture en litige…" at bounding box center [784, 379] width 1568 height 758
click at [943, 18] on html "EC 55 Factures FEF-2025-2933 Actions Contact client Mettre la facture en litige…" at bounding box center [784, 379] width 1568 height 758
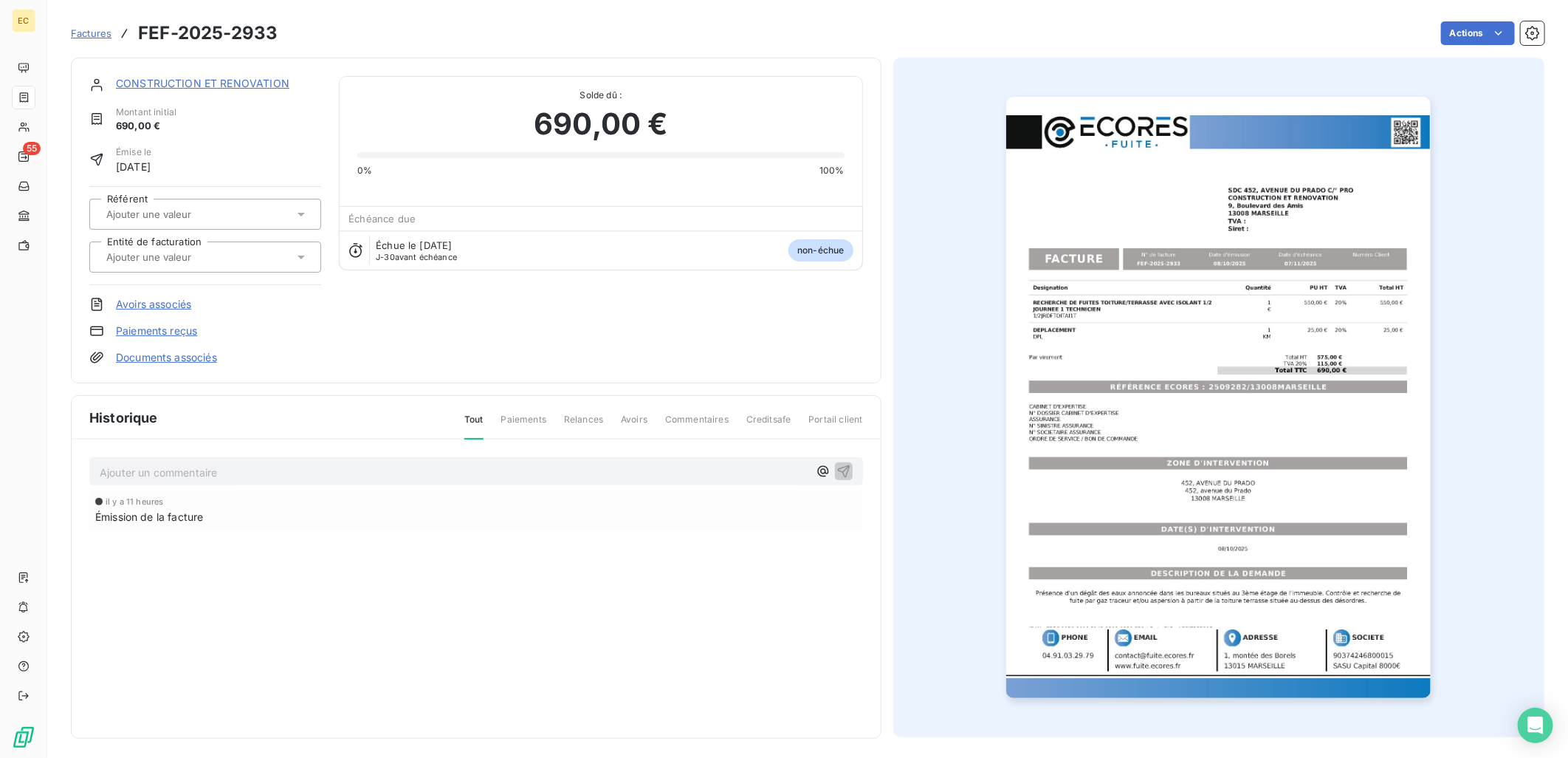
click at [170, 363] on link "Documents associés" at bounding box center [166, 358] width 101 height 15
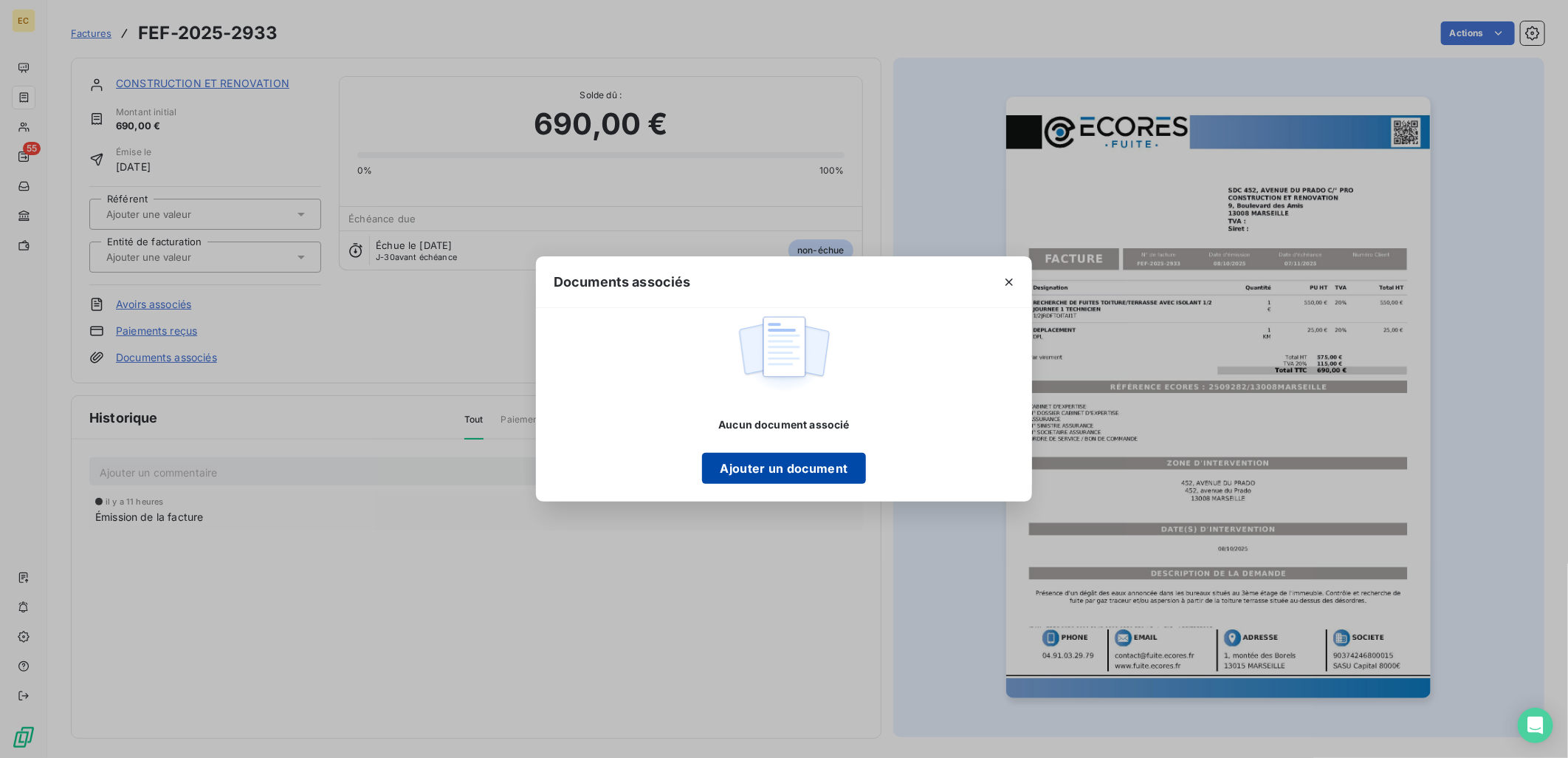
click at [790, 458] on button "Ajouter un document" at bounding box center [783, 468] width 164 height 31
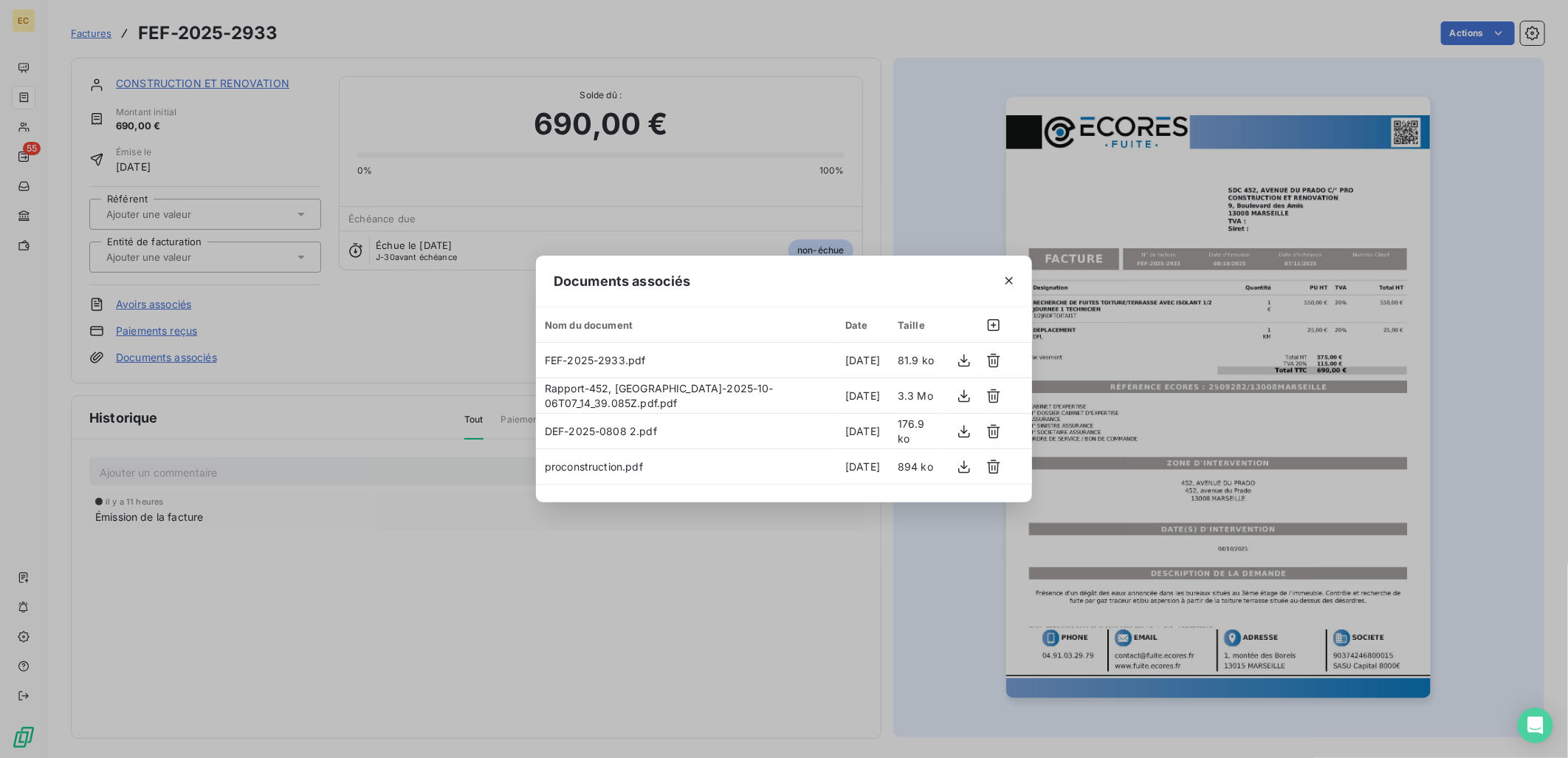
click at [181, 259] on div "Documents associés Nom du document Date Taille FEF-2025-2933.pdf [DATE] 81.9 ko…" at bounding box center [784, 379] width 1568 height 758
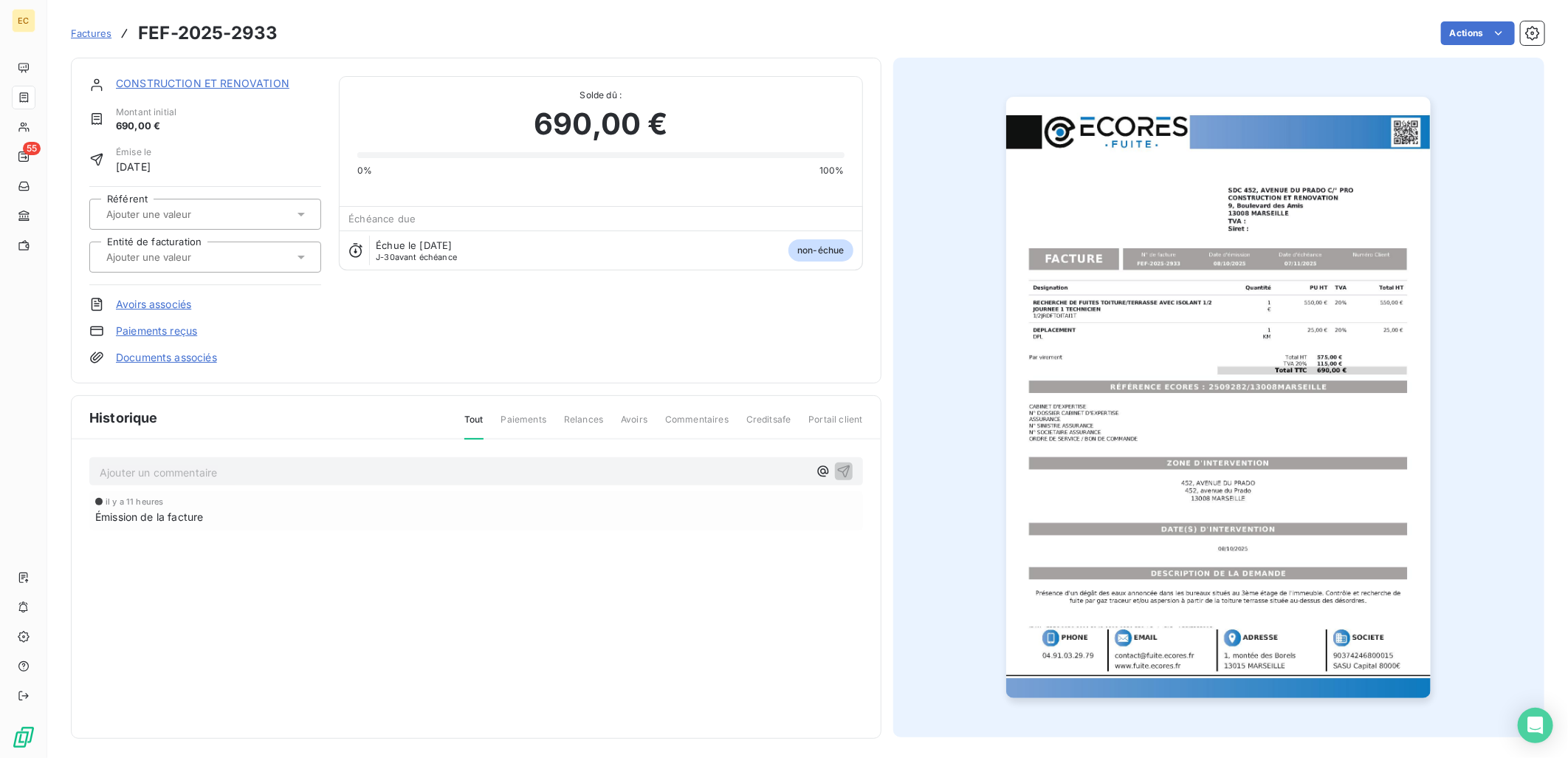
click at [181, 259] on input "text" at bounding box center [179, 257] width 148 height 13
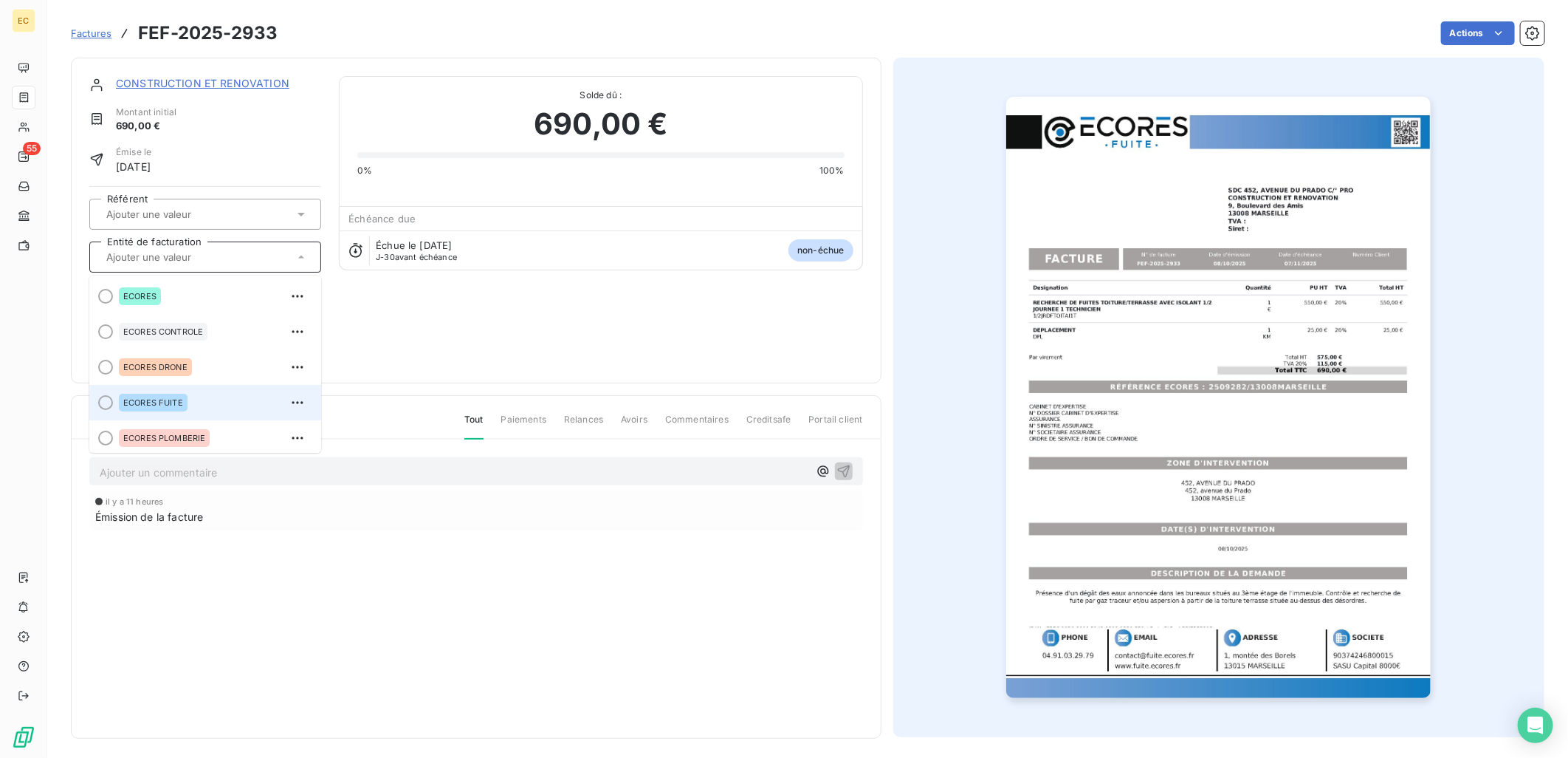
click at [180, 394] on div "ECORES FUITE" at bounding box center [153, 402] width 69 height 18
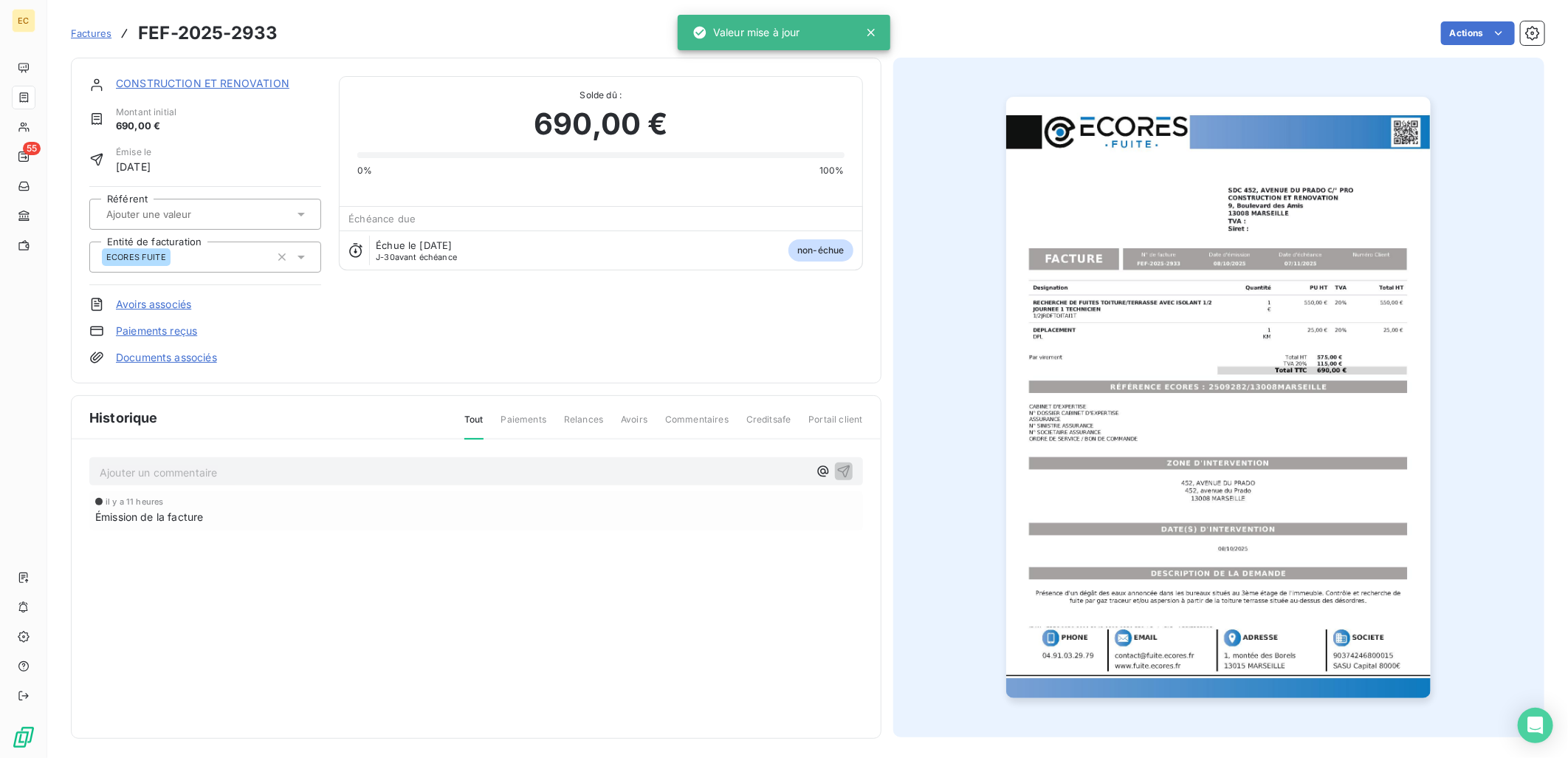
click at [193, 84] on link "CONSTRUCTION ET RENOVATION" at bounding box center [202, 82] width 173 height 12
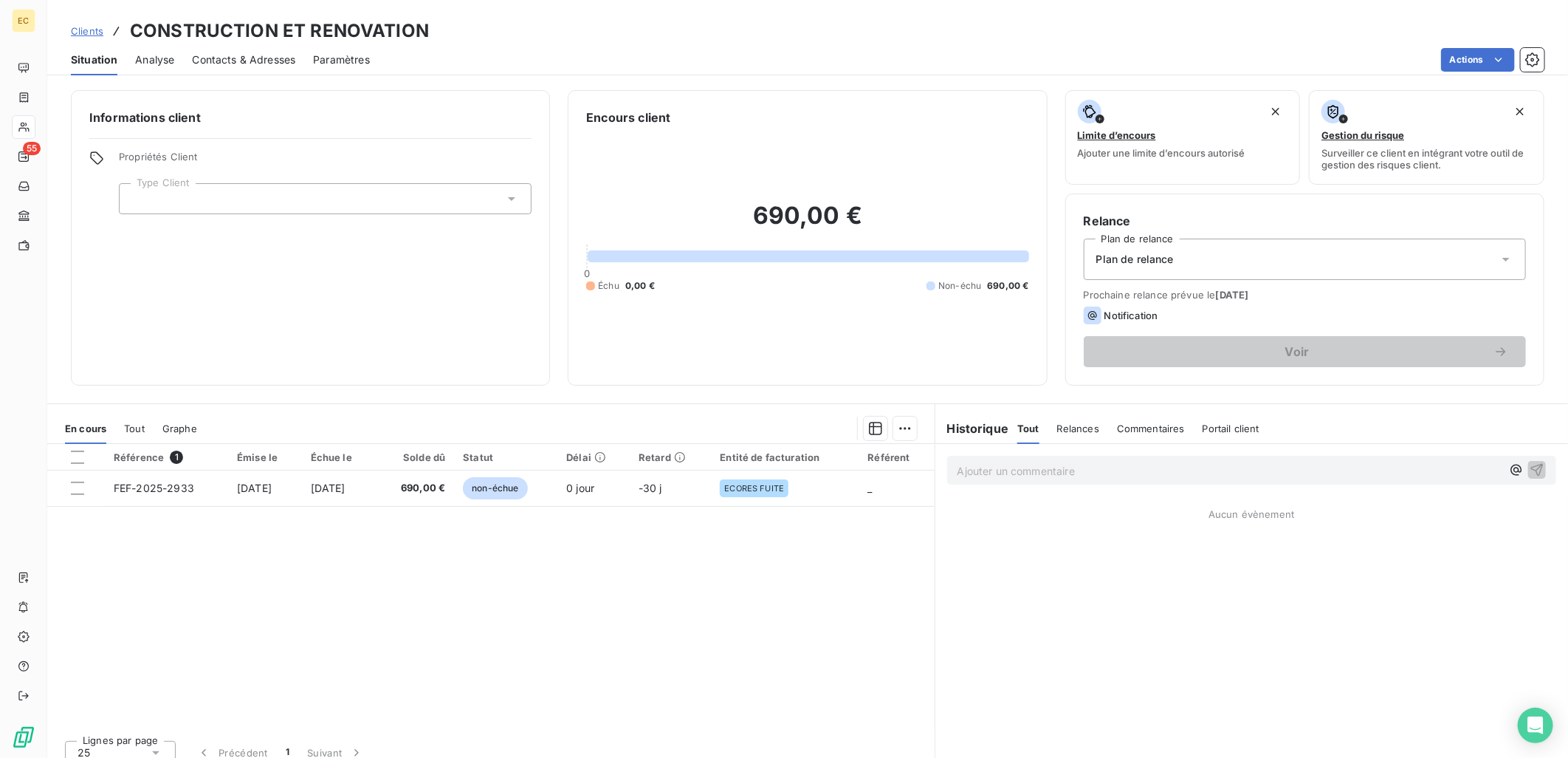
click at [281, 194] on div at bounding box center [325, 199] width 412 height 31
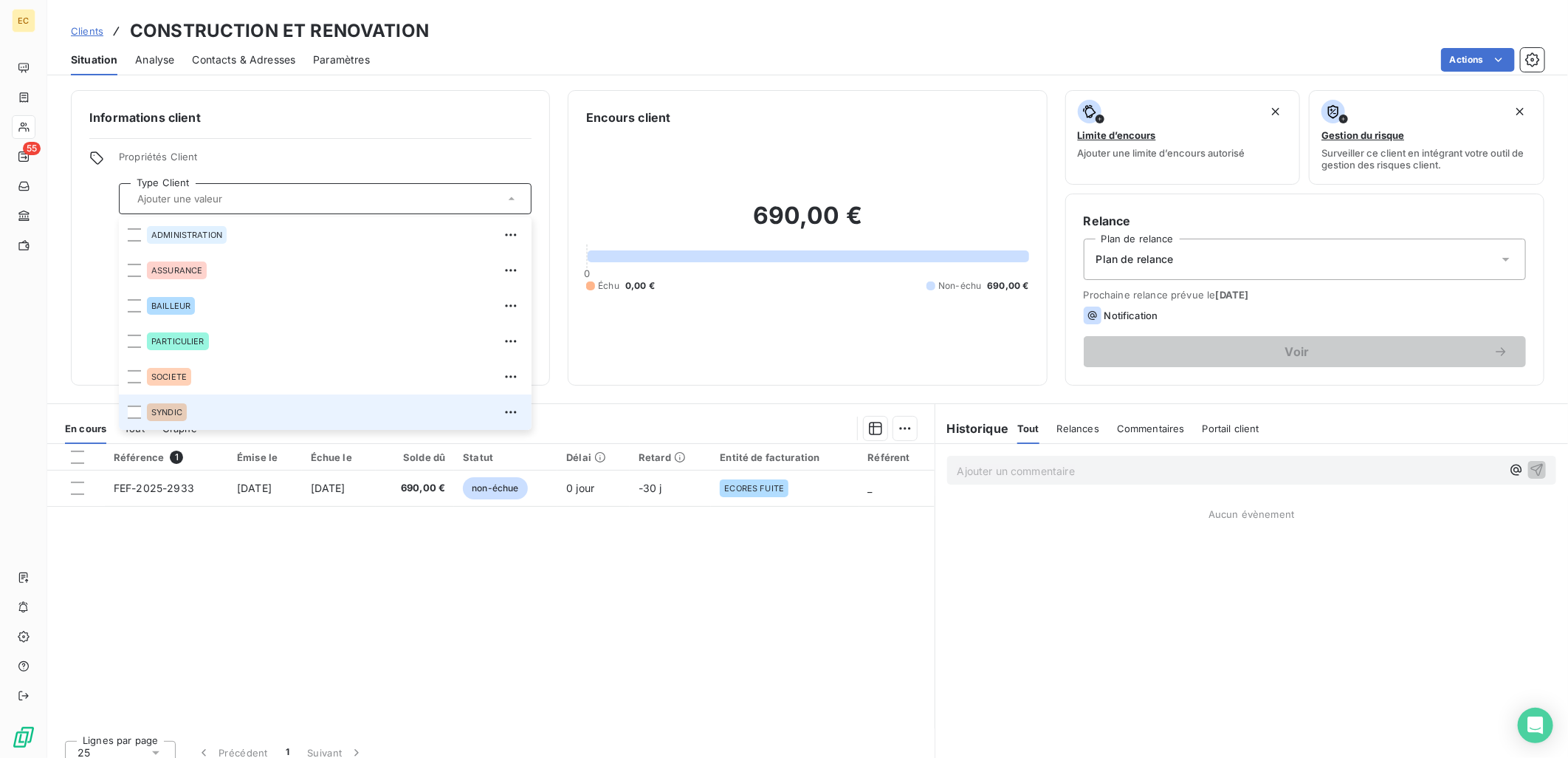
click at [271, 416] on div "SYNDIC" at bounding box center [334, 412] width 375 height 24
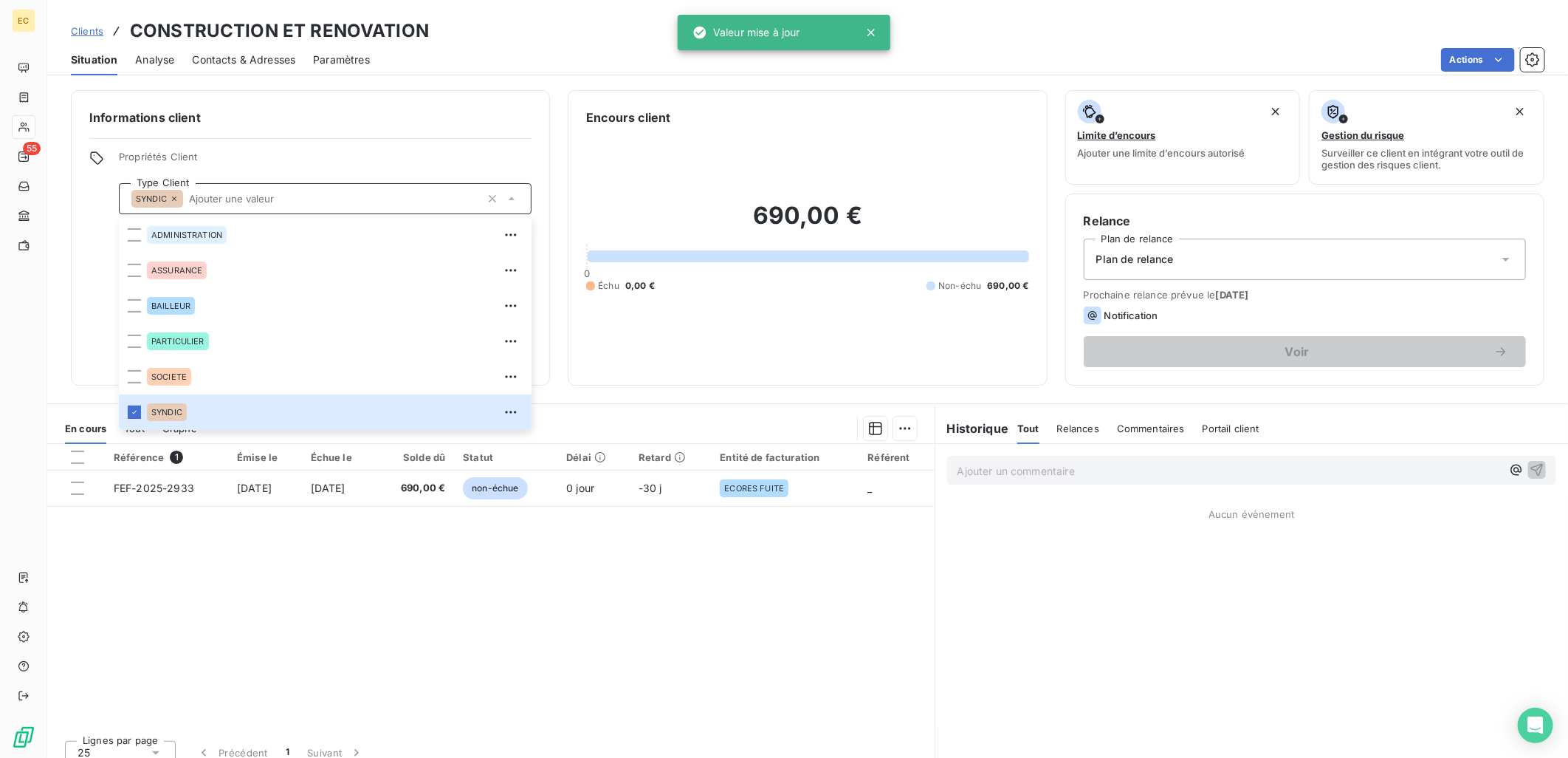
click at [1231, 258] on div "Plan de relance" at bounding box center [1305, 259] width 443 height 42
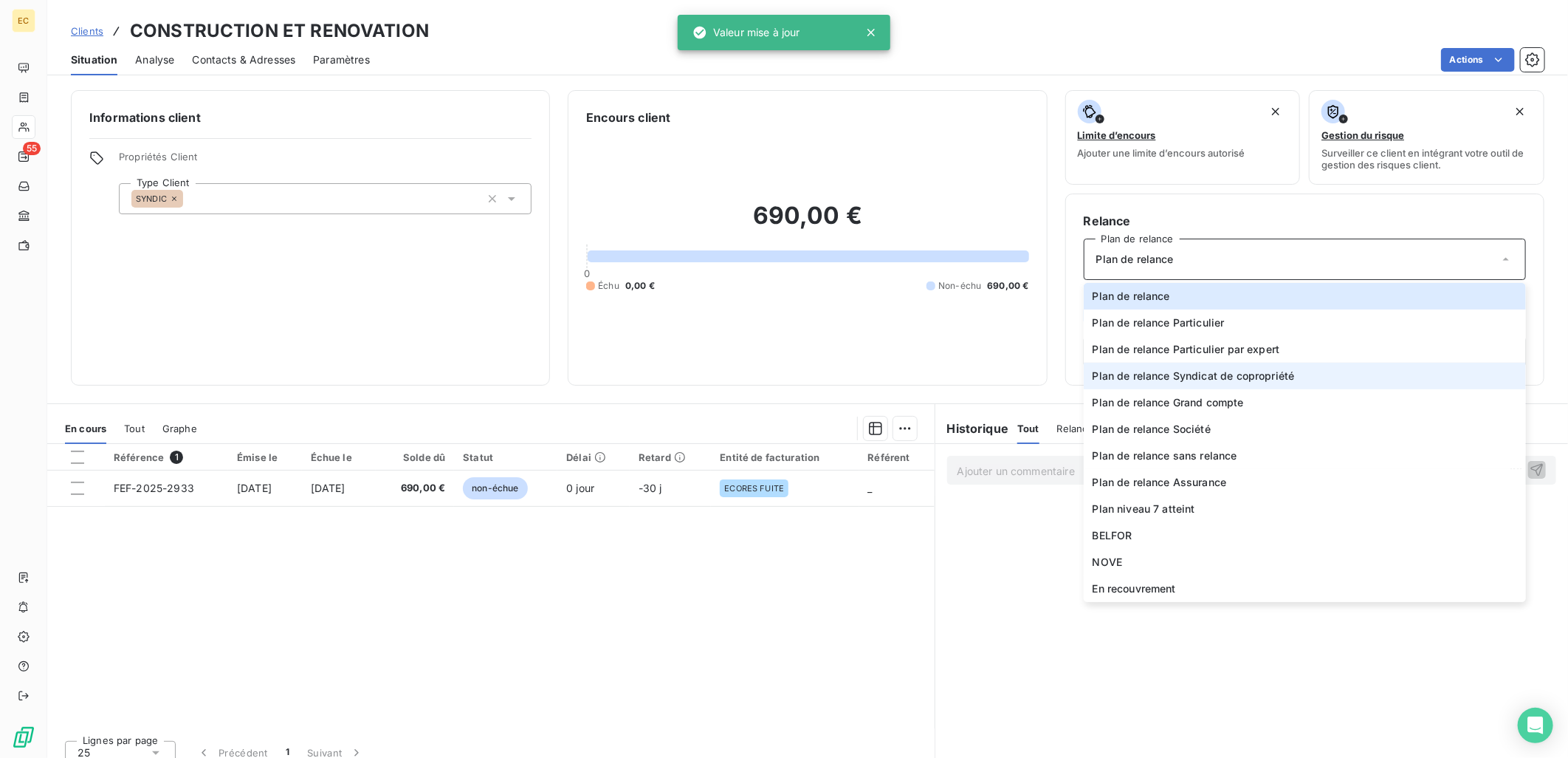
click at [1217, 379] on span "Plan de relance Syndicat de copropriété" at bounding box center [1193, 377] width 202 height 15
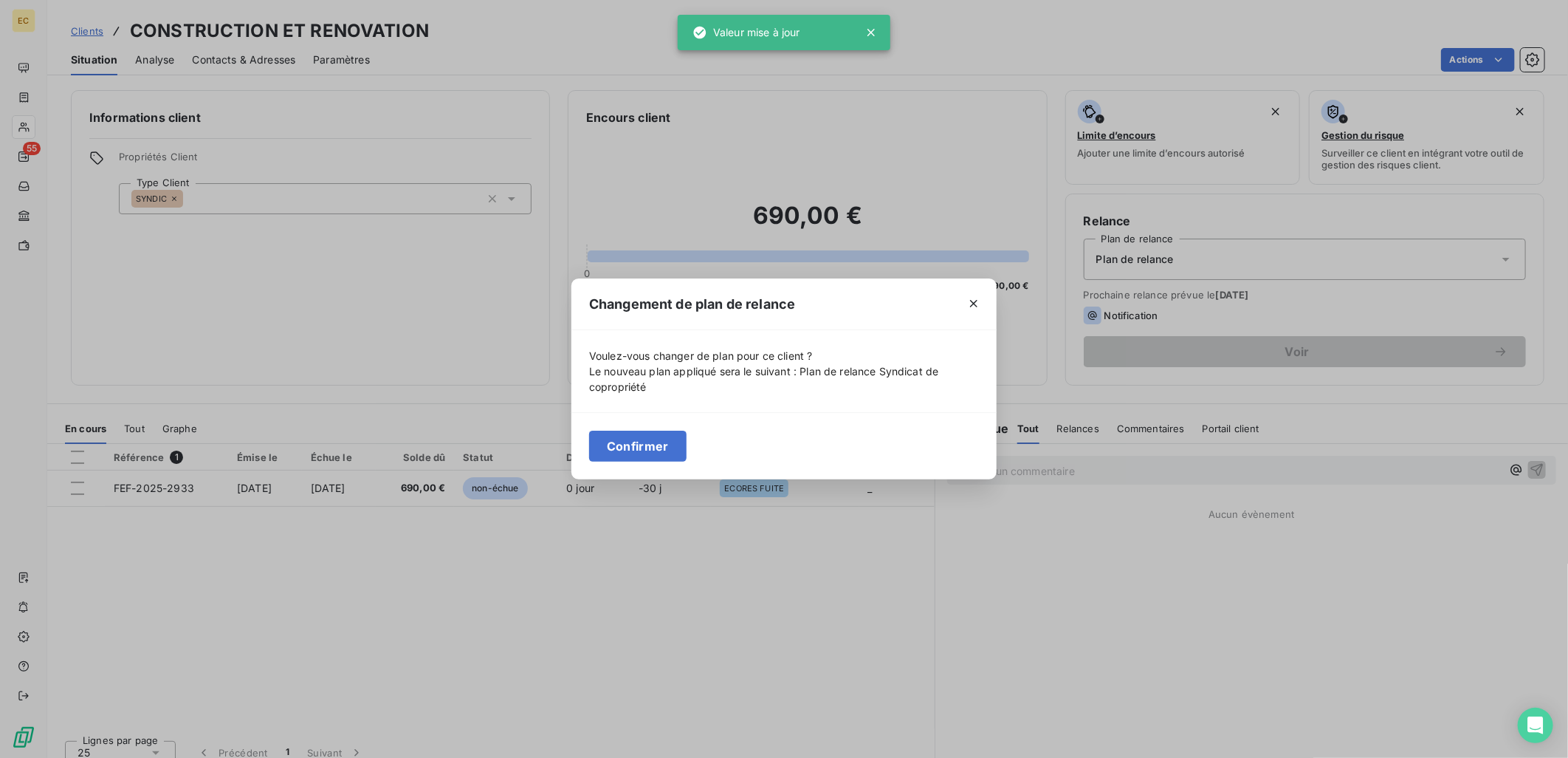
click at [631, 447] on button "Confirmer" at bounding box center [637, 446] width 97 height 31
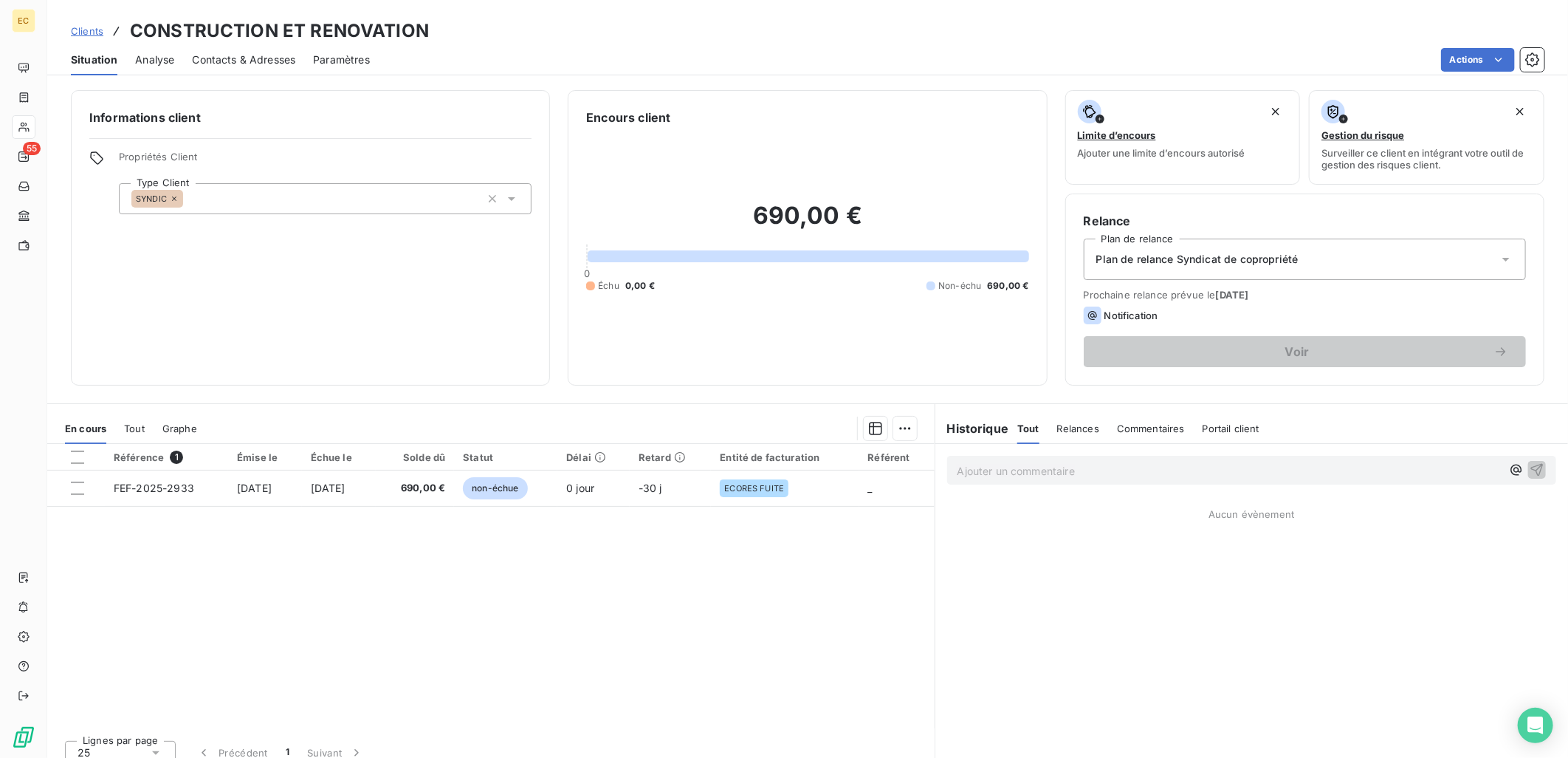
click at [239, 52] on span "Contacts & Adresses" at bounding box center [243, 60] width 103 height 15
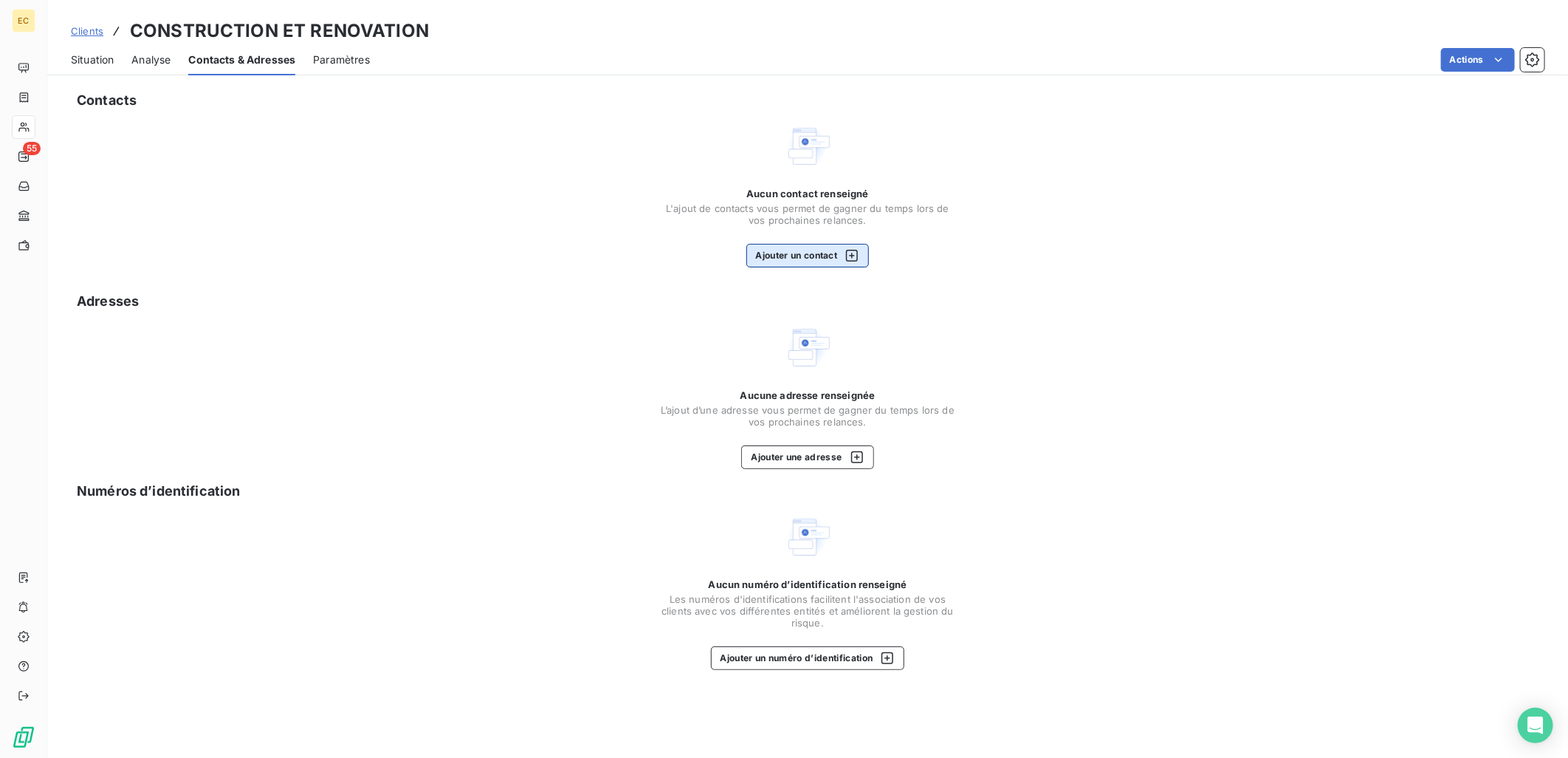
click at [846, 256] on icon "button" at bounding box center [852, 256] width 15 height 15
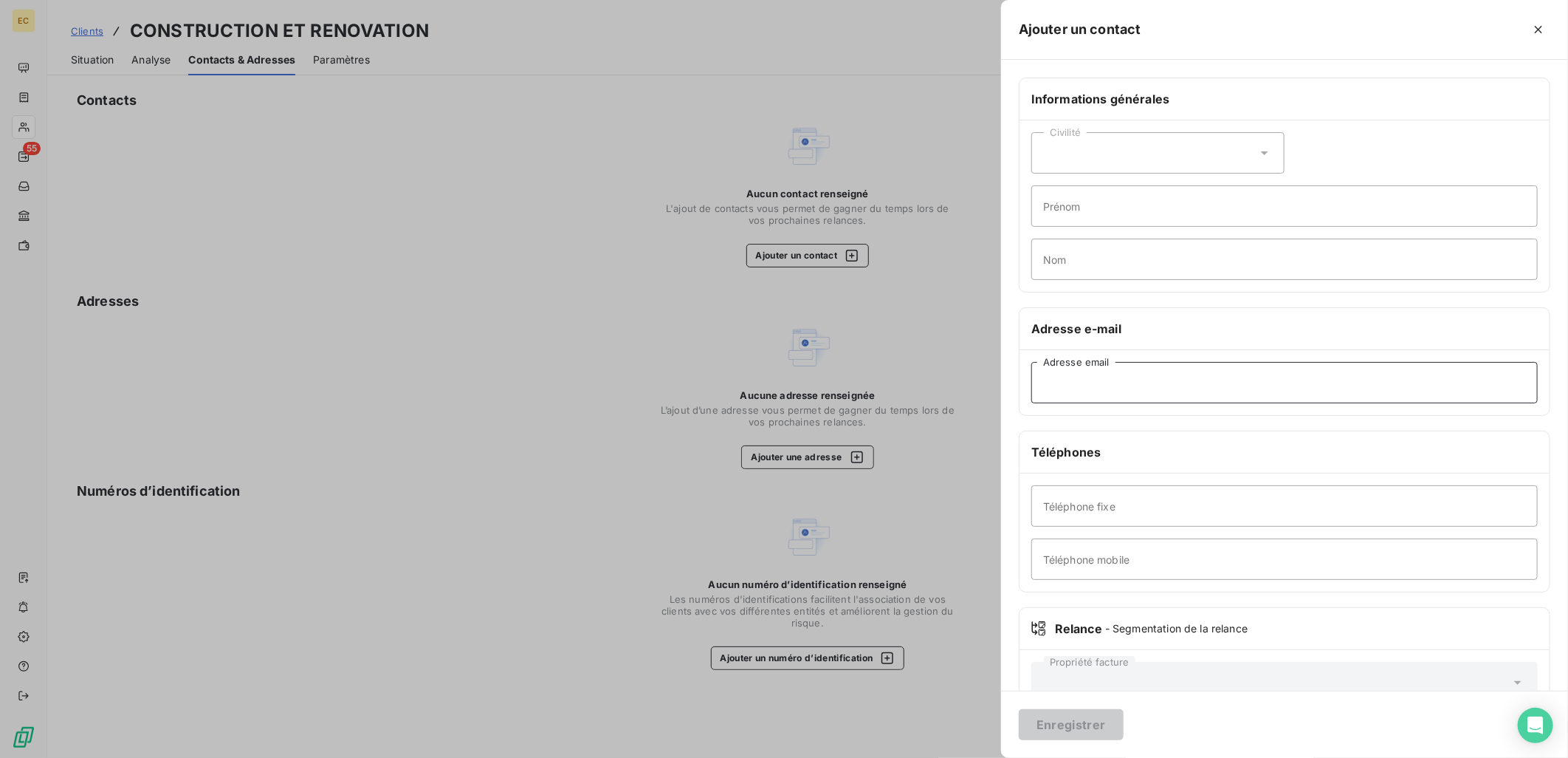
click at [1092, 389] on input "Adresse email" at bounding box center [1285, 383] width 507 height 42
paste input "[EMAIL_ADDRESS][DOMAIN_NAME]>"
type input "[EMAIL_ADDRESS][DOMAIN_NAME]"
click at [1079, 718] on button "Enregistrer" at bounding box center [1071, 725] width 105 height 31
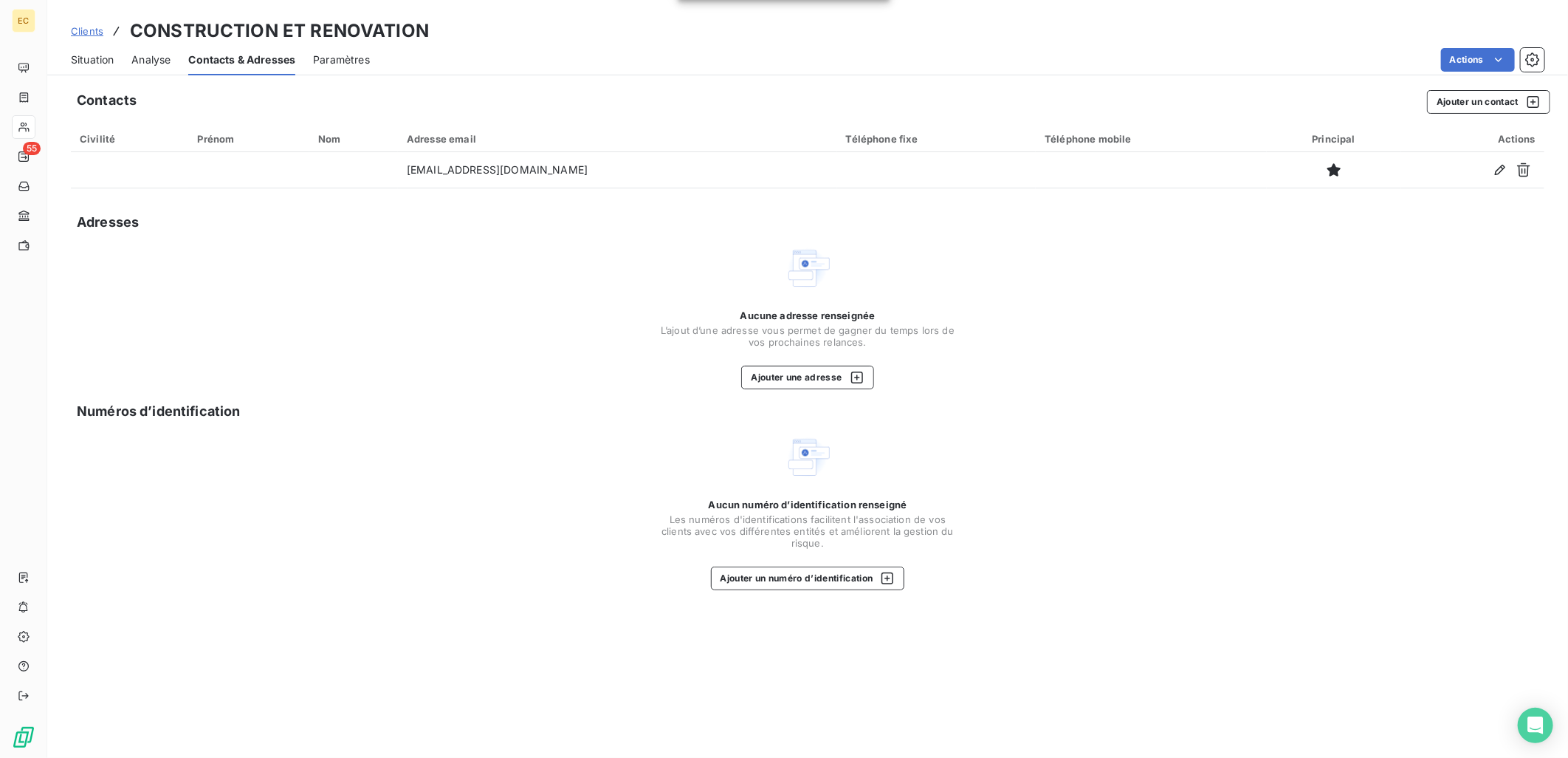
click at [138, 57] on span "Analyse" at bounding box center [150, 60] width 39 height 15
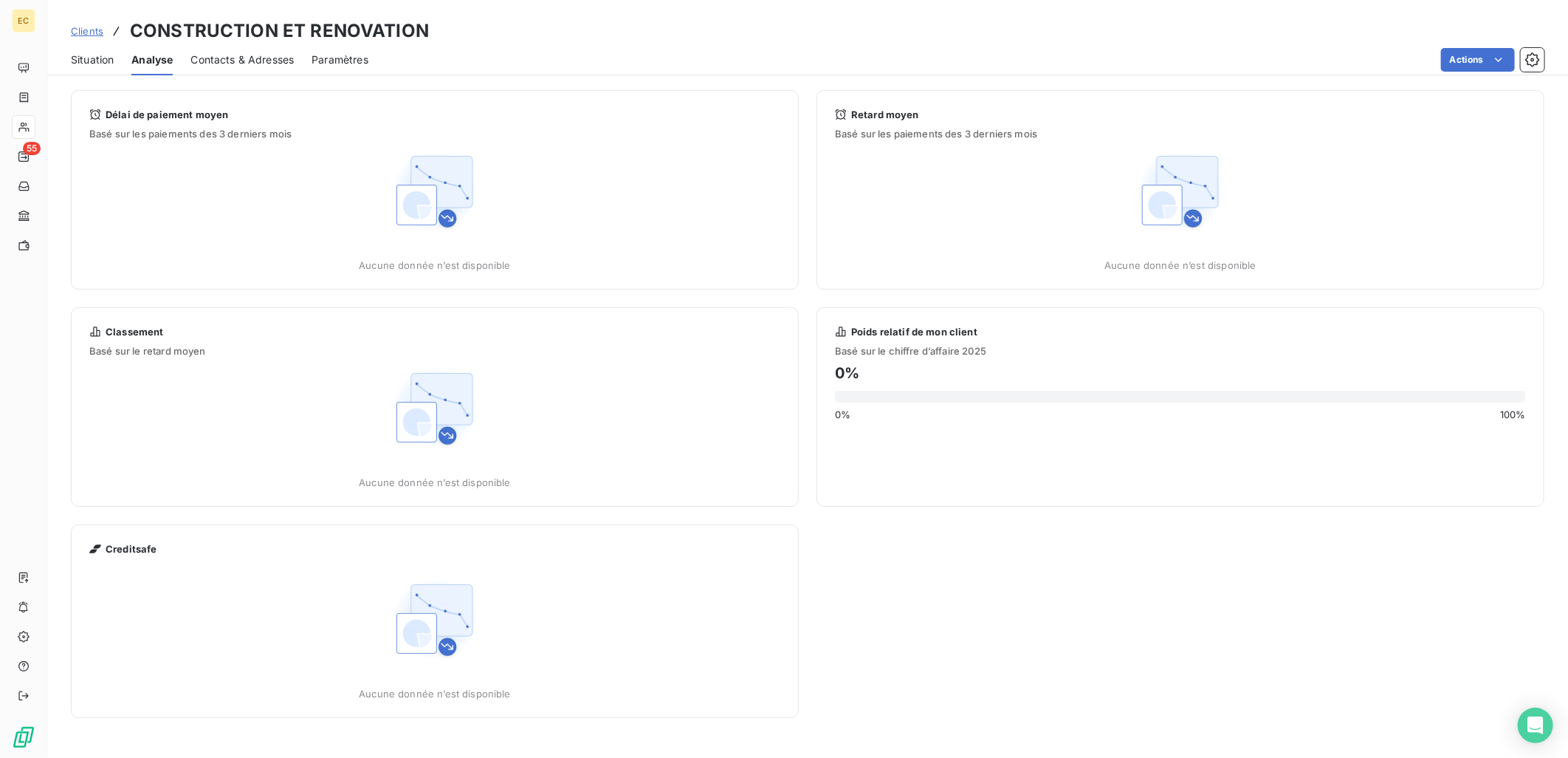
click at [102, 56] on span "Situation" at bounding box center [92, 60] width 43 height 15
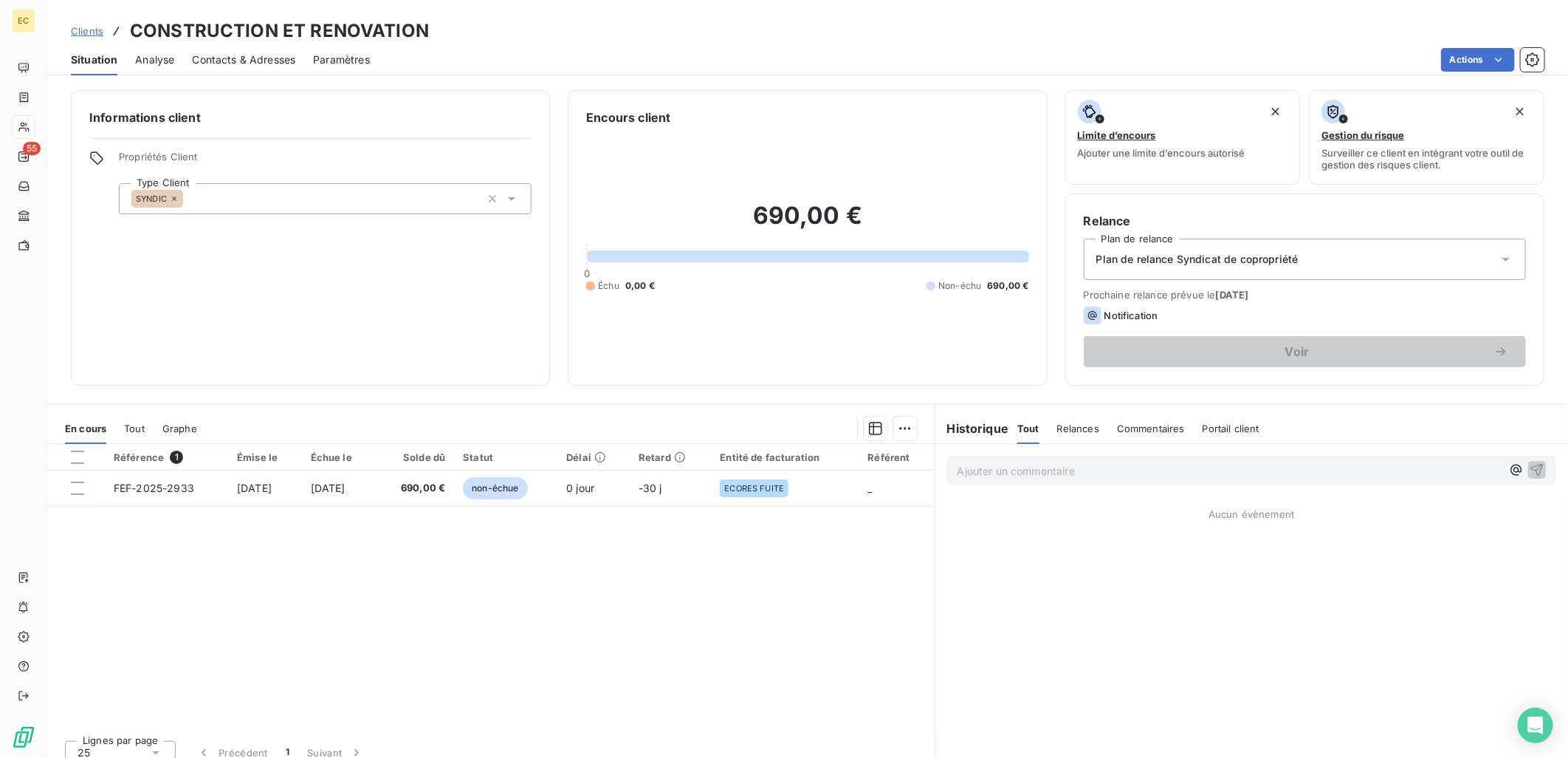
click at [78, 27] on span "Clients" at bounding box center [87, 31] width 32 height 11
click at [166, 57] on span "Analyse" at bounding box center [154, 60] width 39 height 15
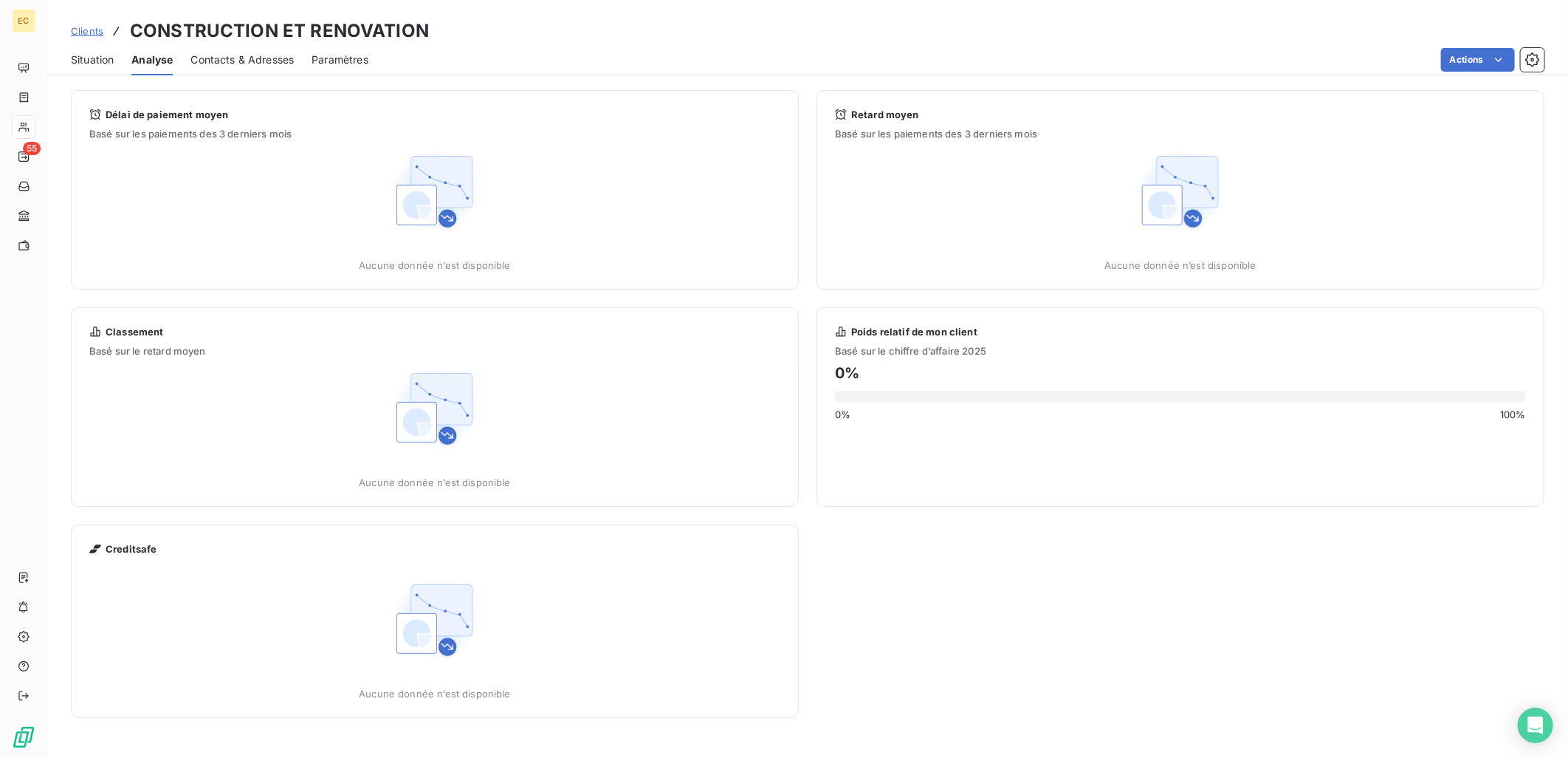
click at [89, 59] on span "Situation" at bounding box center [92, 60] width 43 height 15
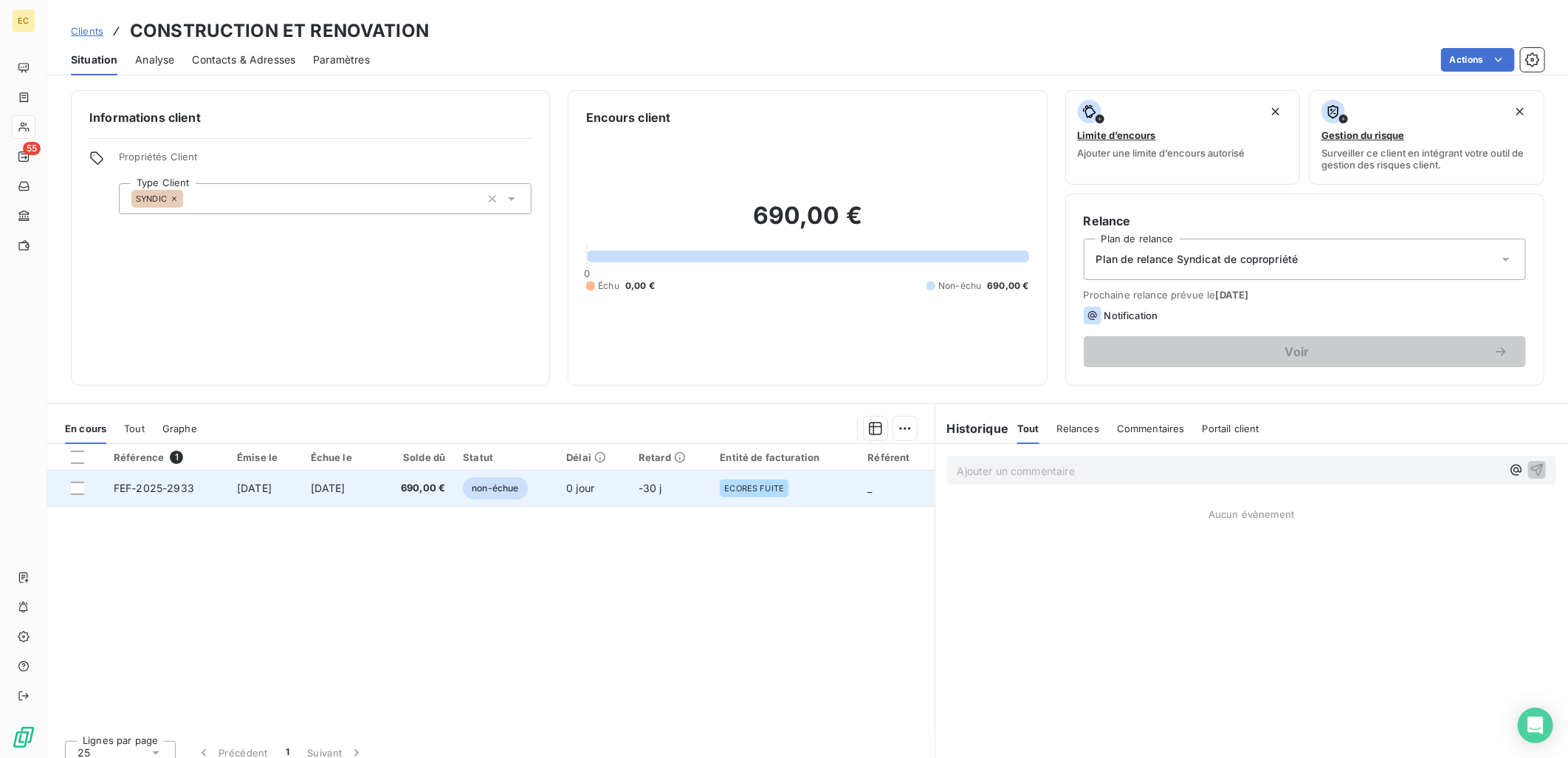
click at [294, 497] on td "[DATE]" at bounding box center [265, 487] width 74 height 35
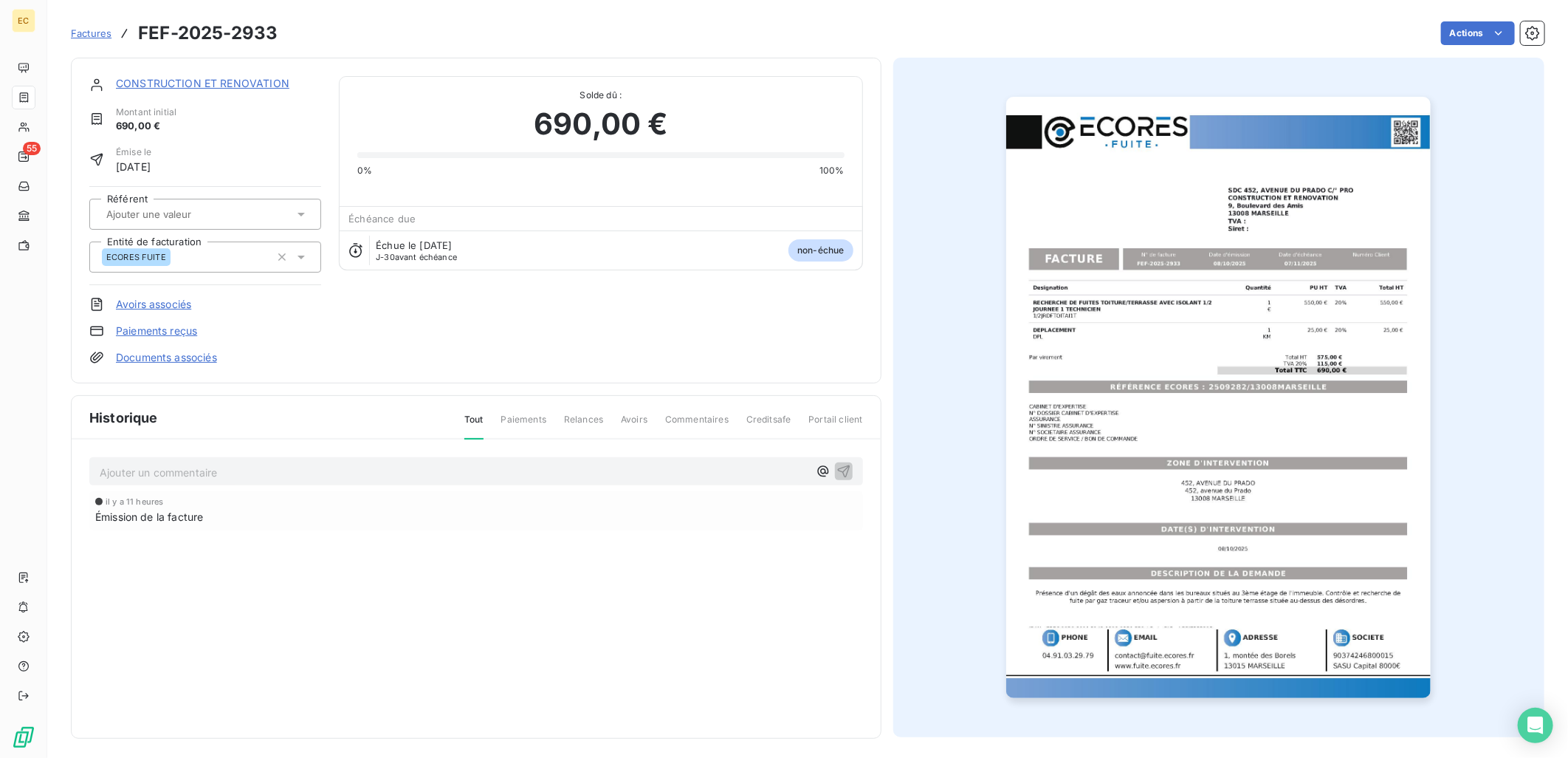
click at [170, 362] on link "Documents associés" at bounding box center [166, 358] width 101 height 15
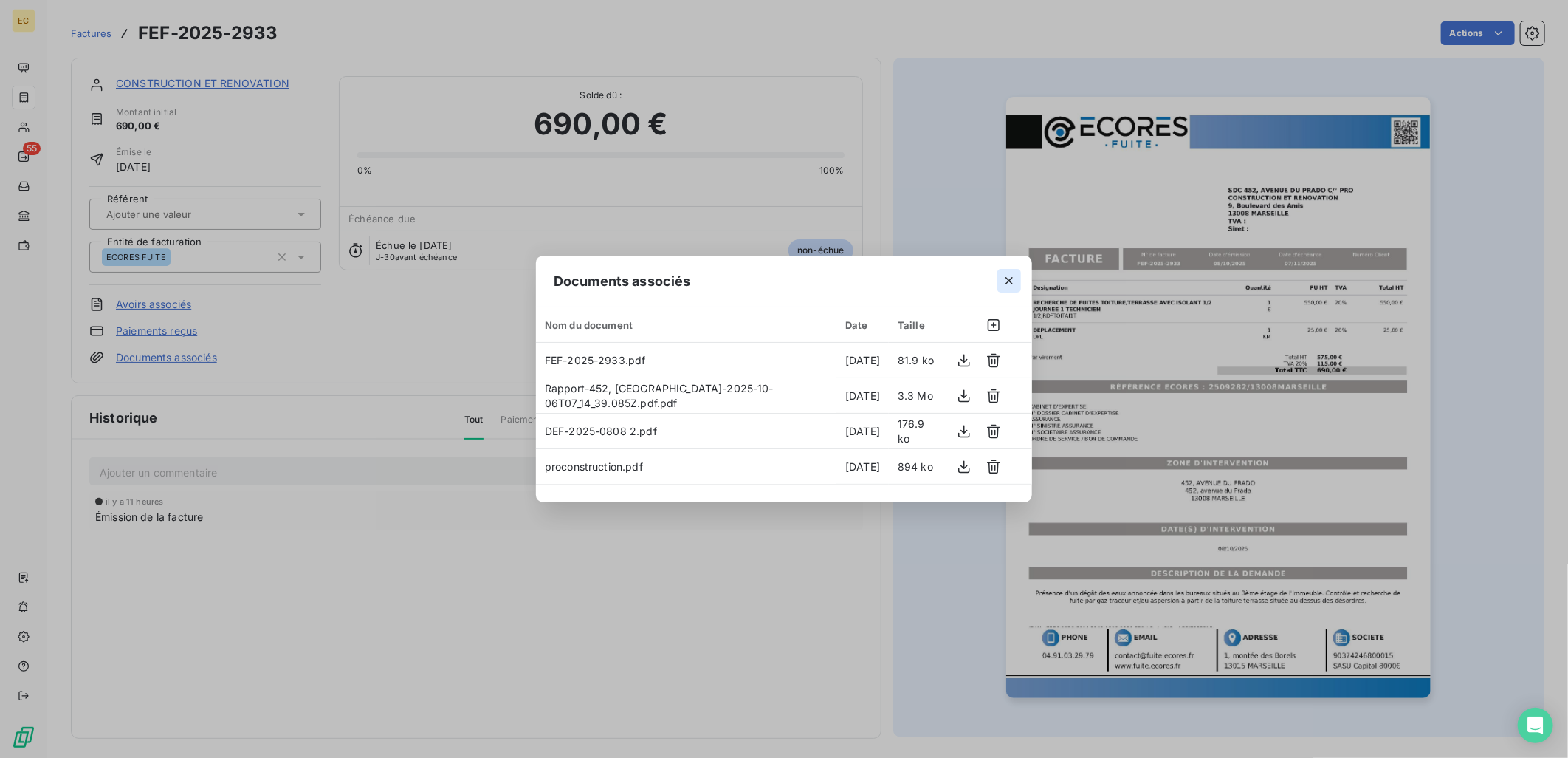
click at [1012, 279] on icon "button" at bounding box center [1009, 281] width 15 height 15
